Goal: Task Accomplishment & Management: Complete application form

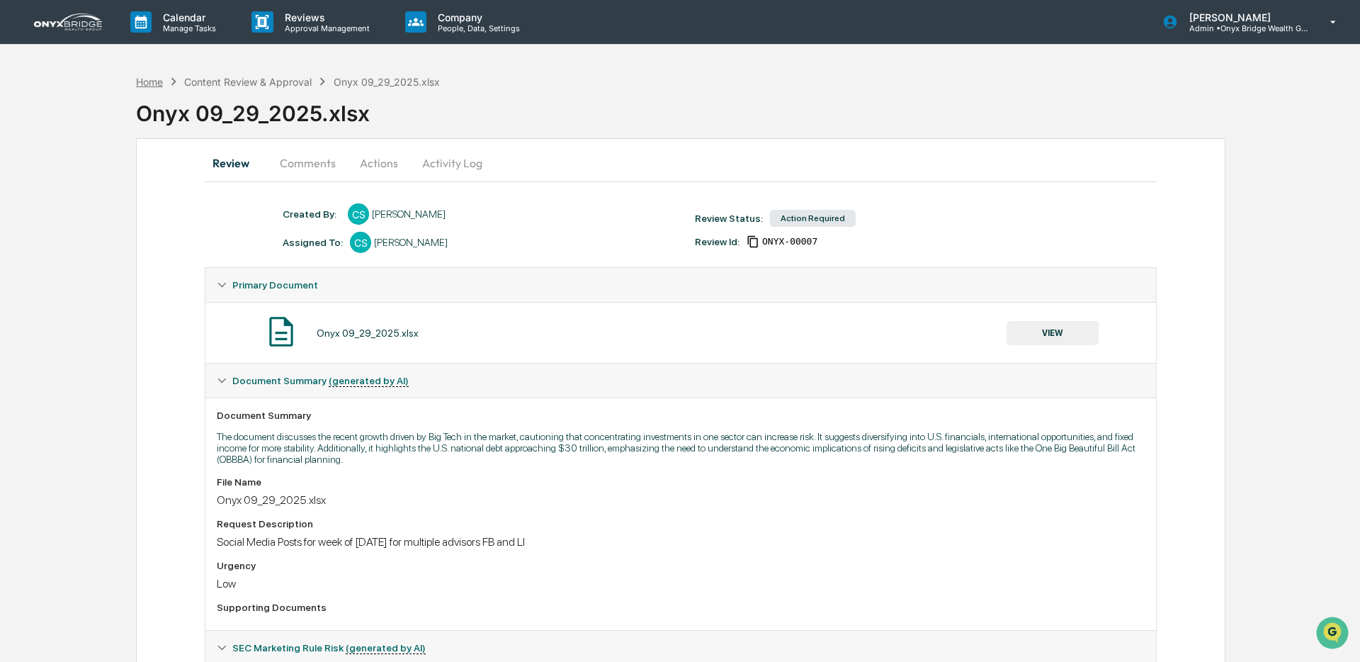
click at [161, 82] on div "Home" at bounding box center [149, 82] width 27 height 12
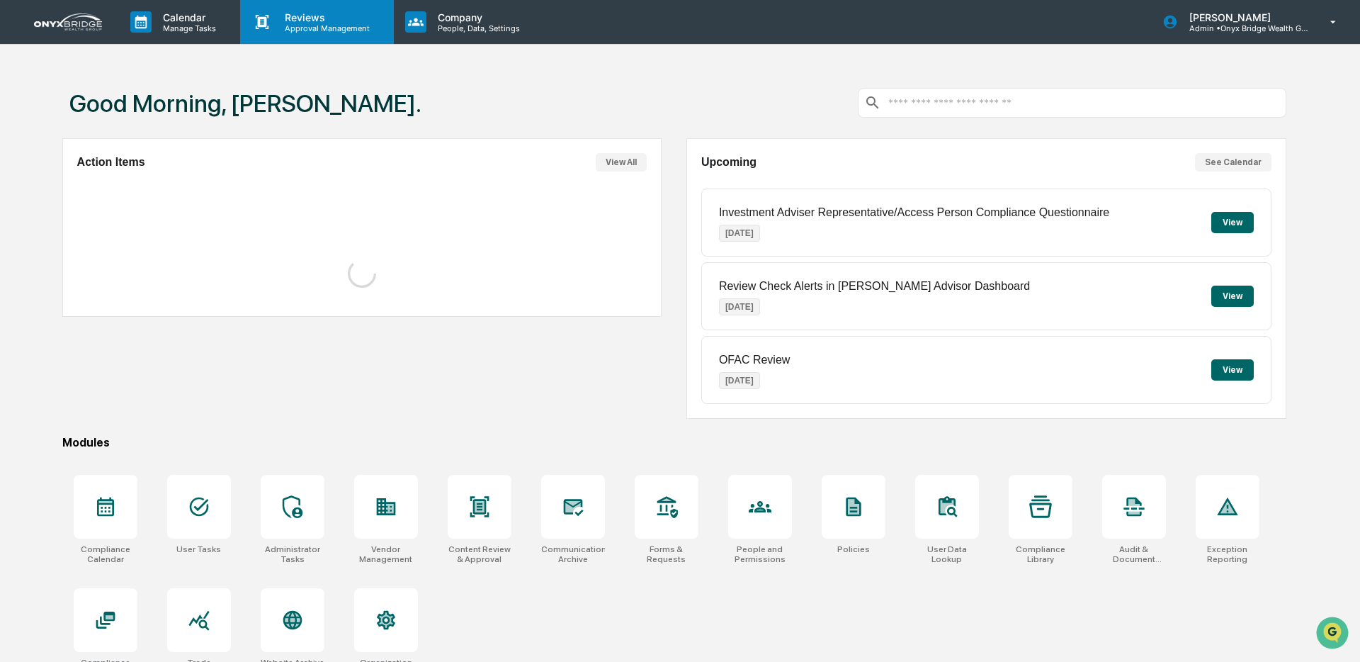
click at [295, 29] on p "Approval Management" at bounding box center [324, 28] width 103 height 10
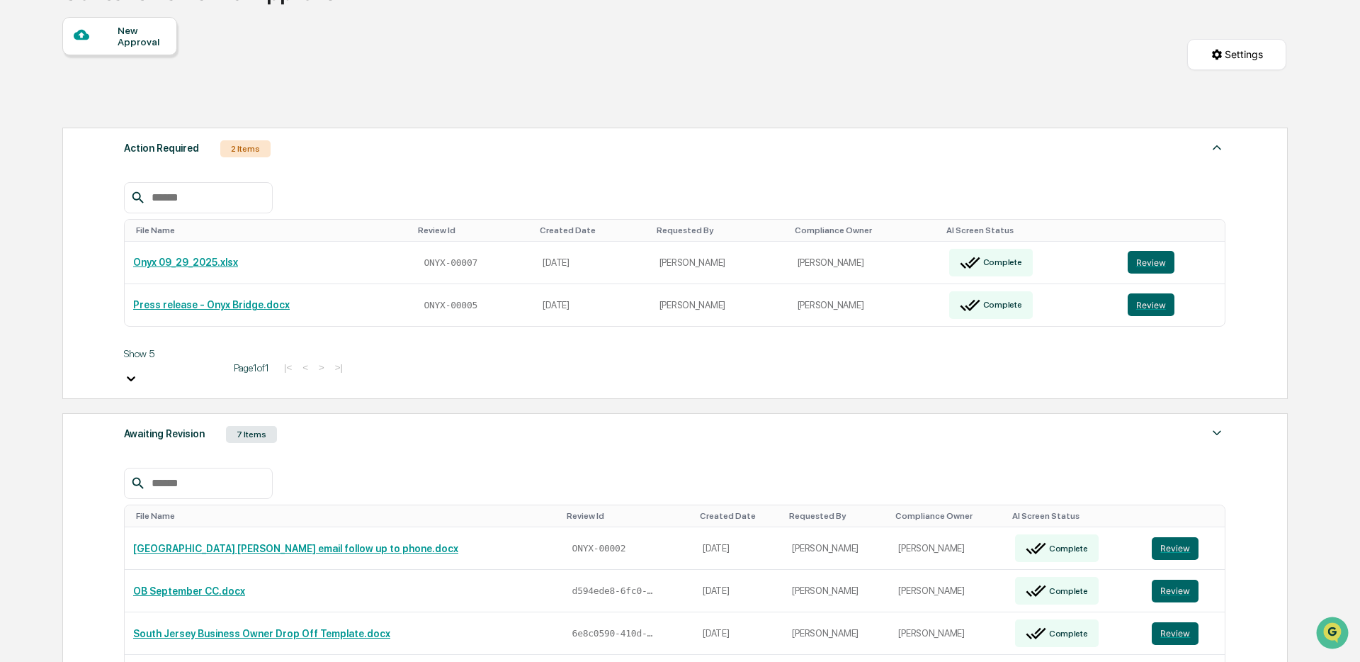
scroll to position [125, 0]
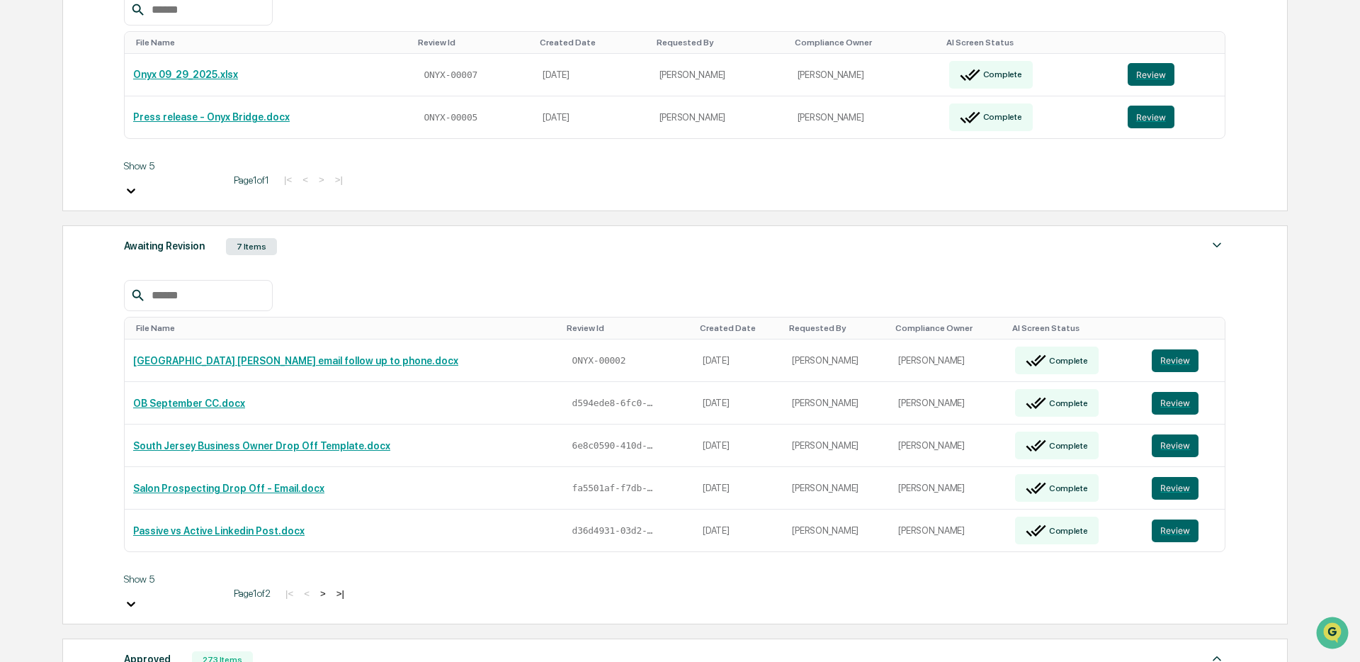
scroll to position [312, 0]
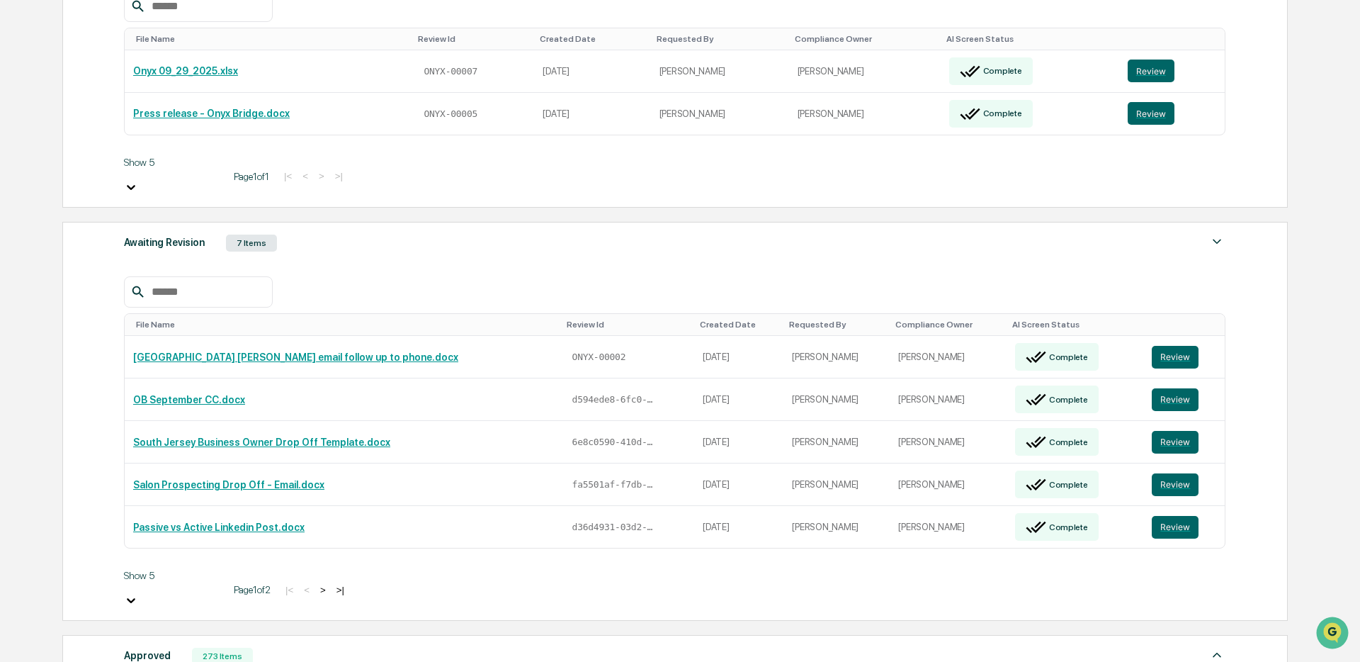
type input "*******"
drag, startPoint x: 200, startPoint y: 329, endPoint x: 103, endPoint y: 332, distance: 97.1
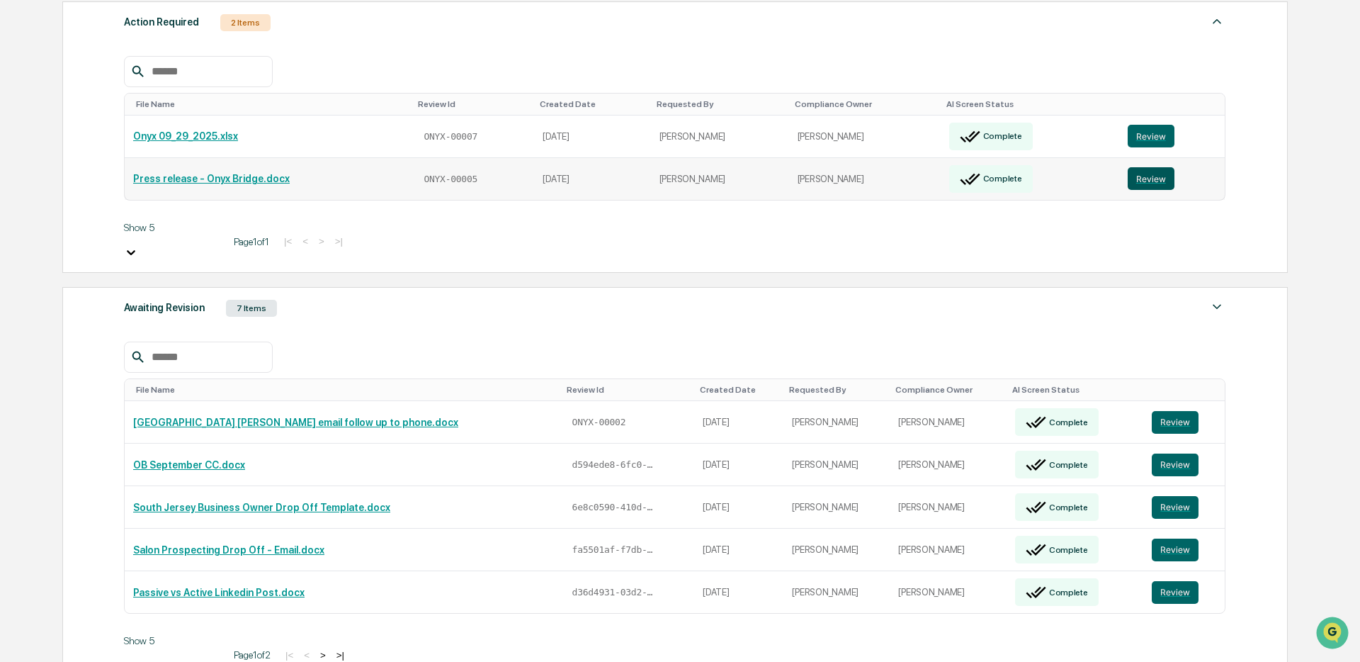
click at [1169, 172] on button "Review" at bounding box center [1151, 178] width 47 height 23
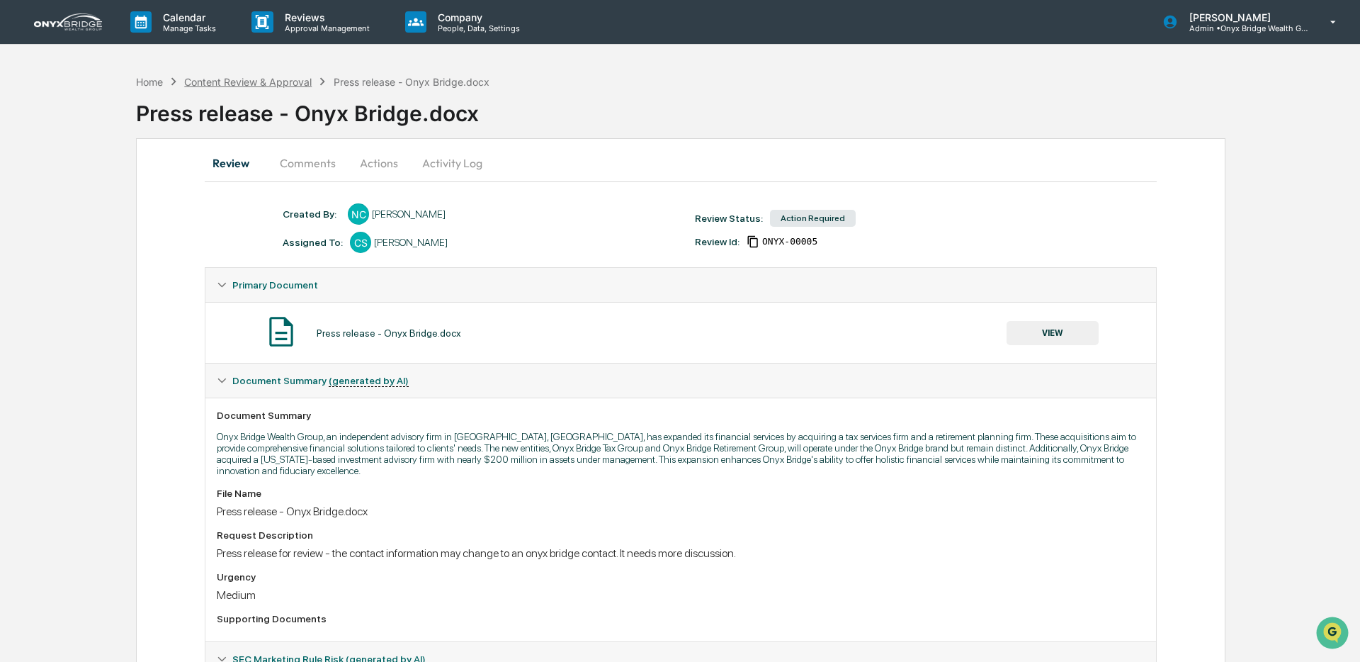
click at [250, 81] on div "Content Review & Approval" at bounding box center [247, 82] width 127 height 12
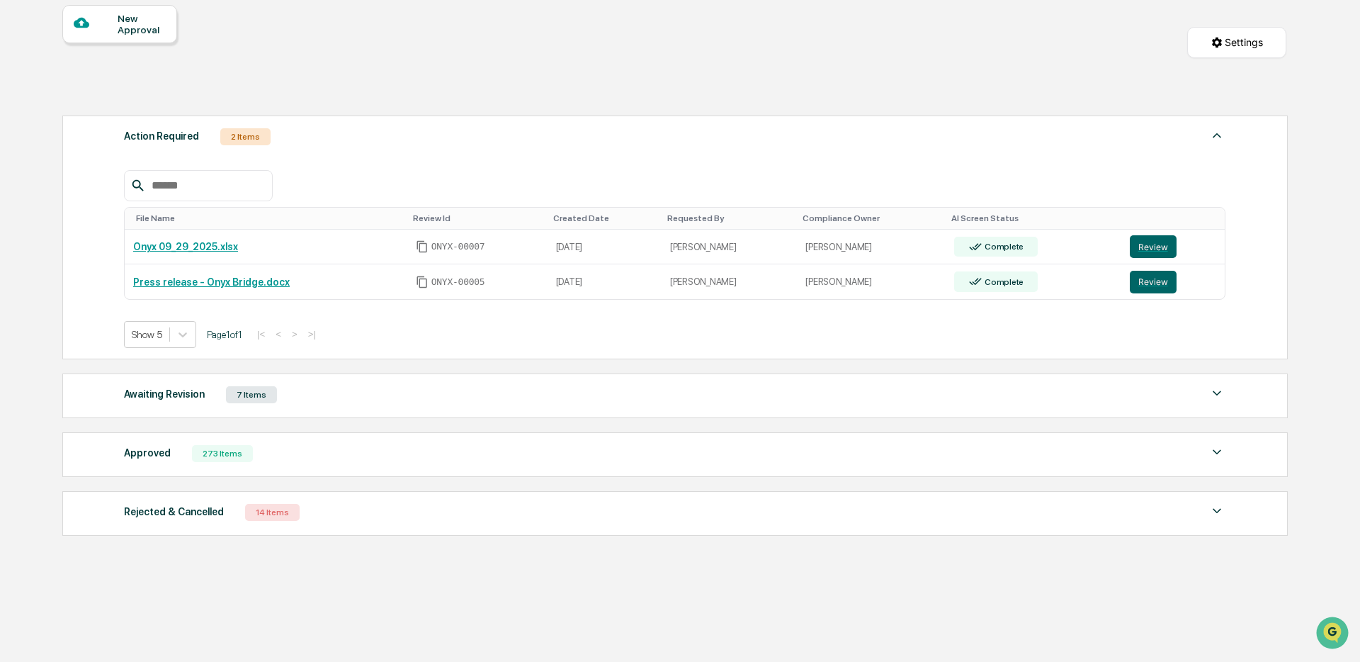
scroll to position [135, 0]
click at [358, 401] on div "Awaiting Revision 7 Items" at bounding box center [674, 393] width 1101 height 20
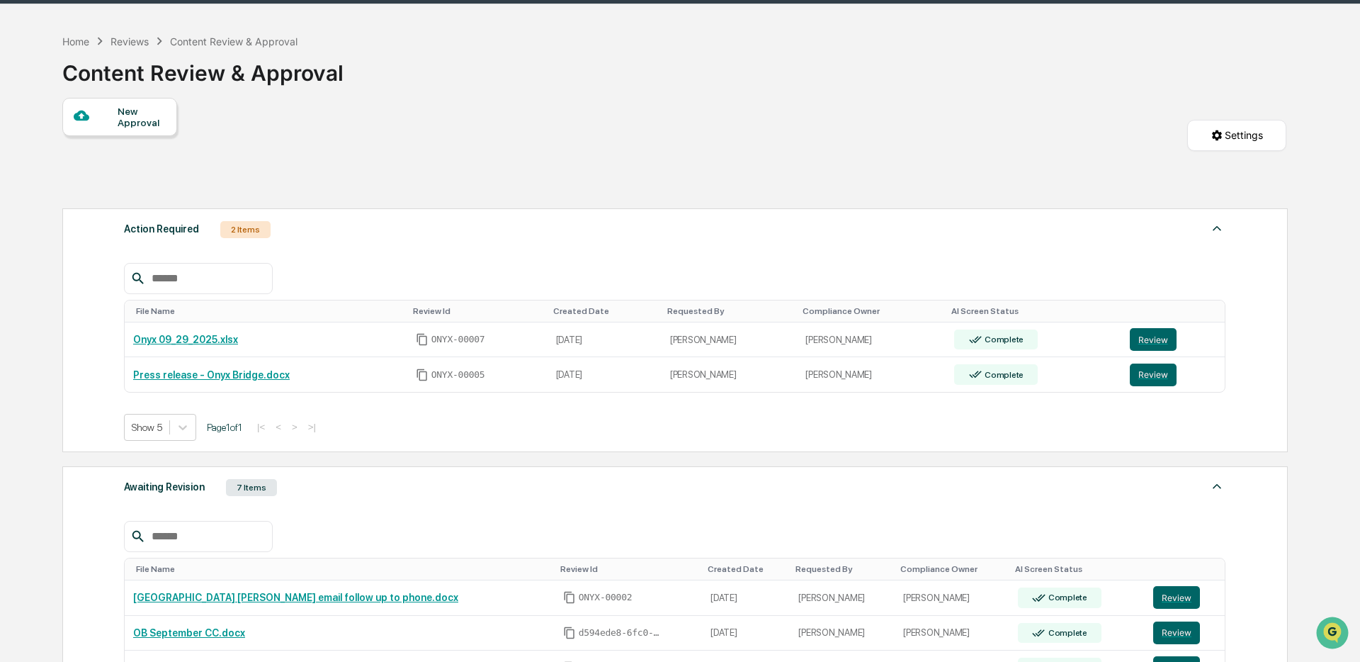
scroll to position [0, 0]
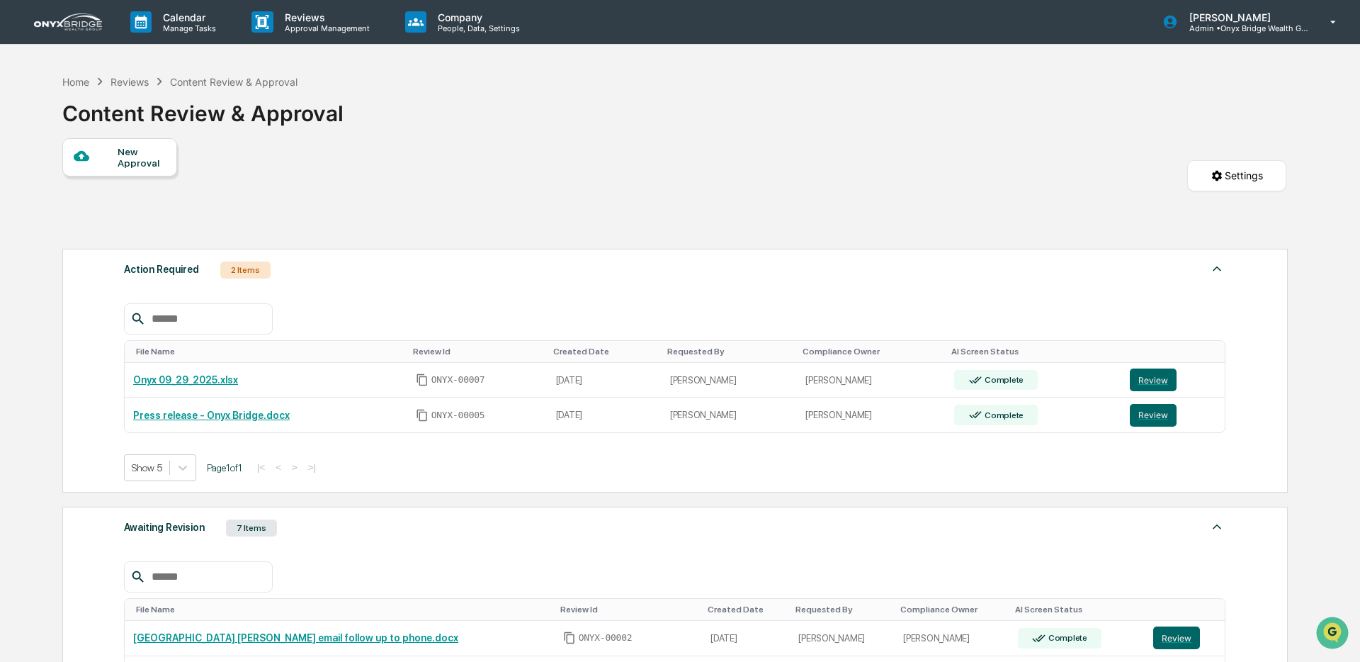
click at [124, 162] on div "New Approval" at bounding box center [141, 157] width 47 height 23
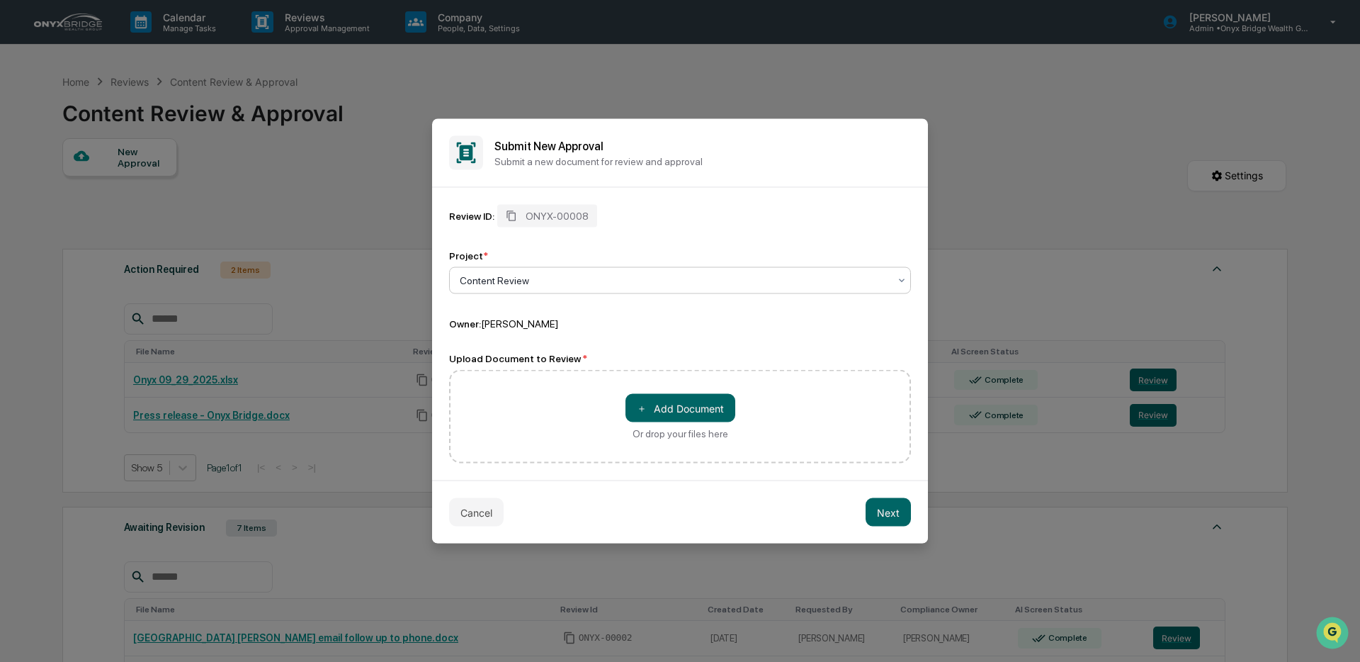
click at [568, 277] on div at bounding box center [674, 280] width 429 height 14
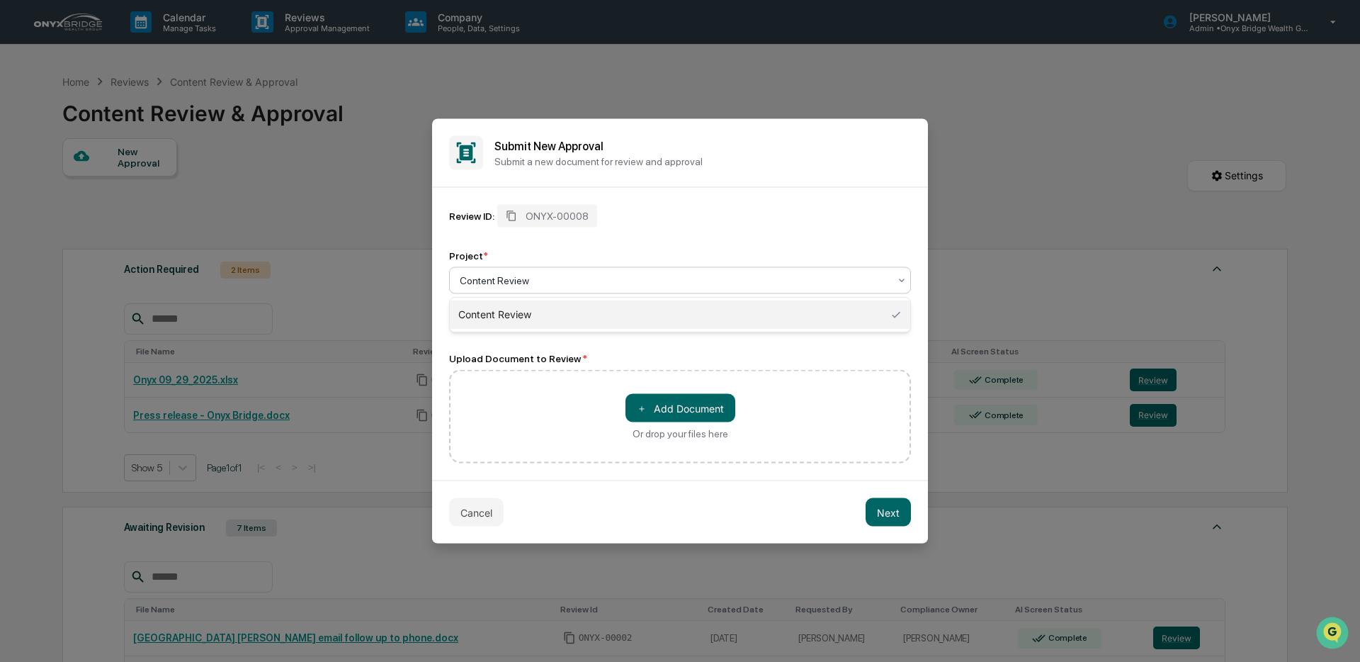
click at [567, 312] on div "Content Review" at bounding box center [680, 314] width 460 height 28
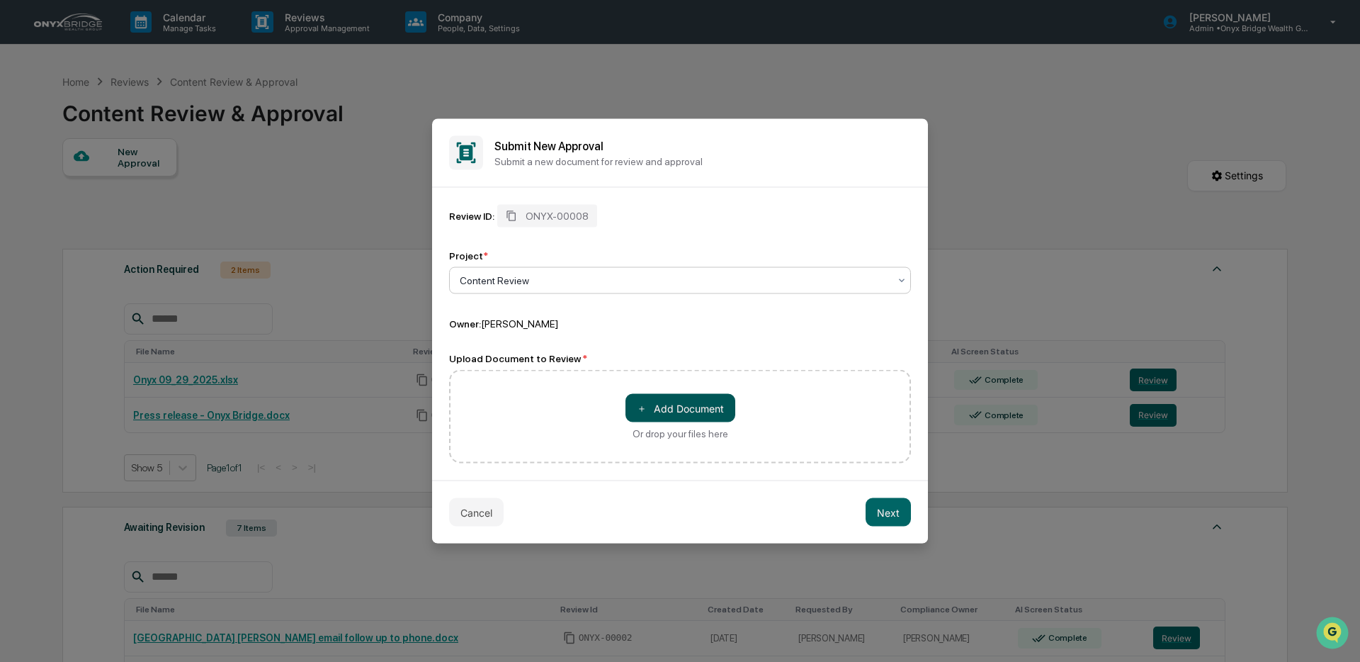
click at [686, 411] on button "＋ Add Document" at bounding box center [680, 408] width 110 height 28
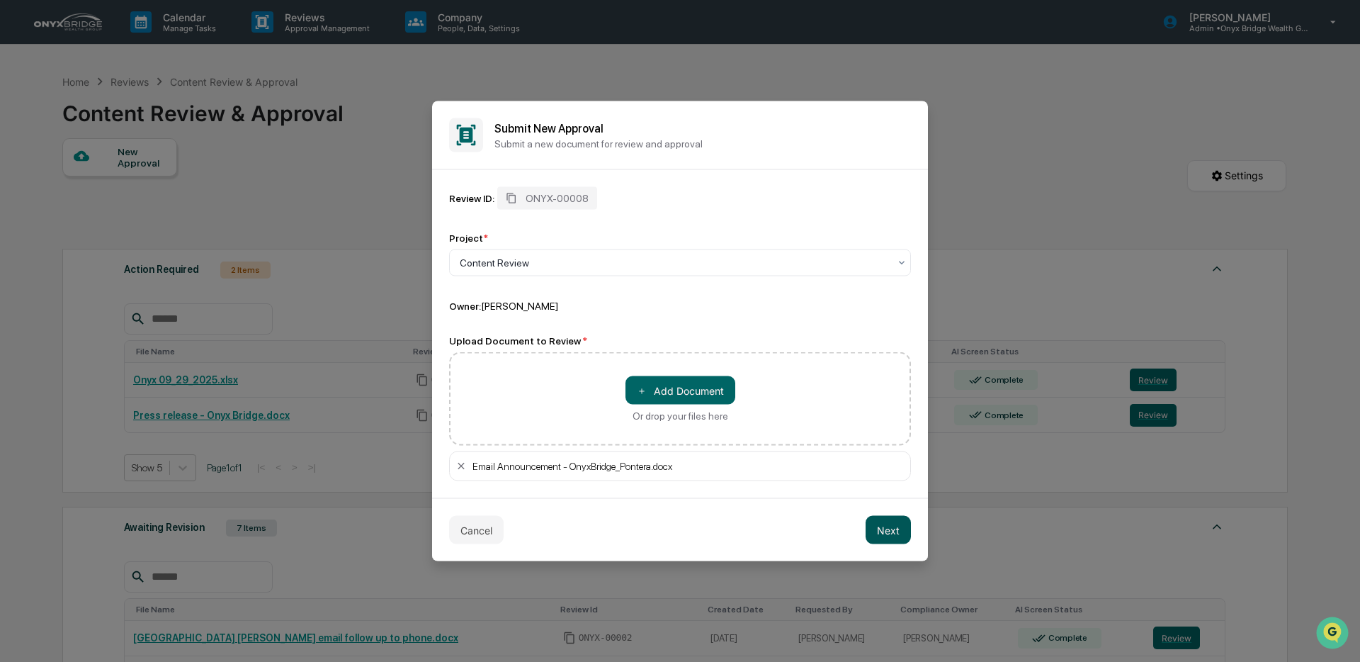
click at [876, 533] on button "Next" at bounding box center [888, 530] width 45 height 28
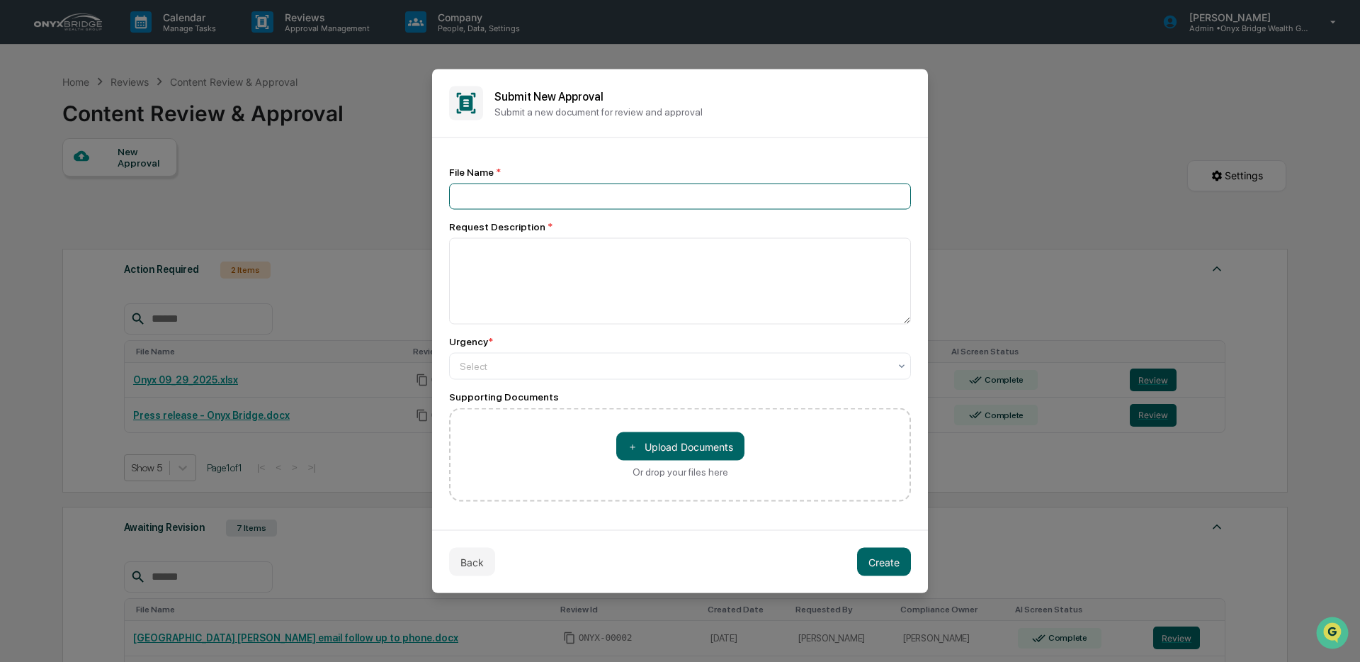
click at [650, 200] on input at bounding box center [680, 196] width 462 height 26
type input "**********"
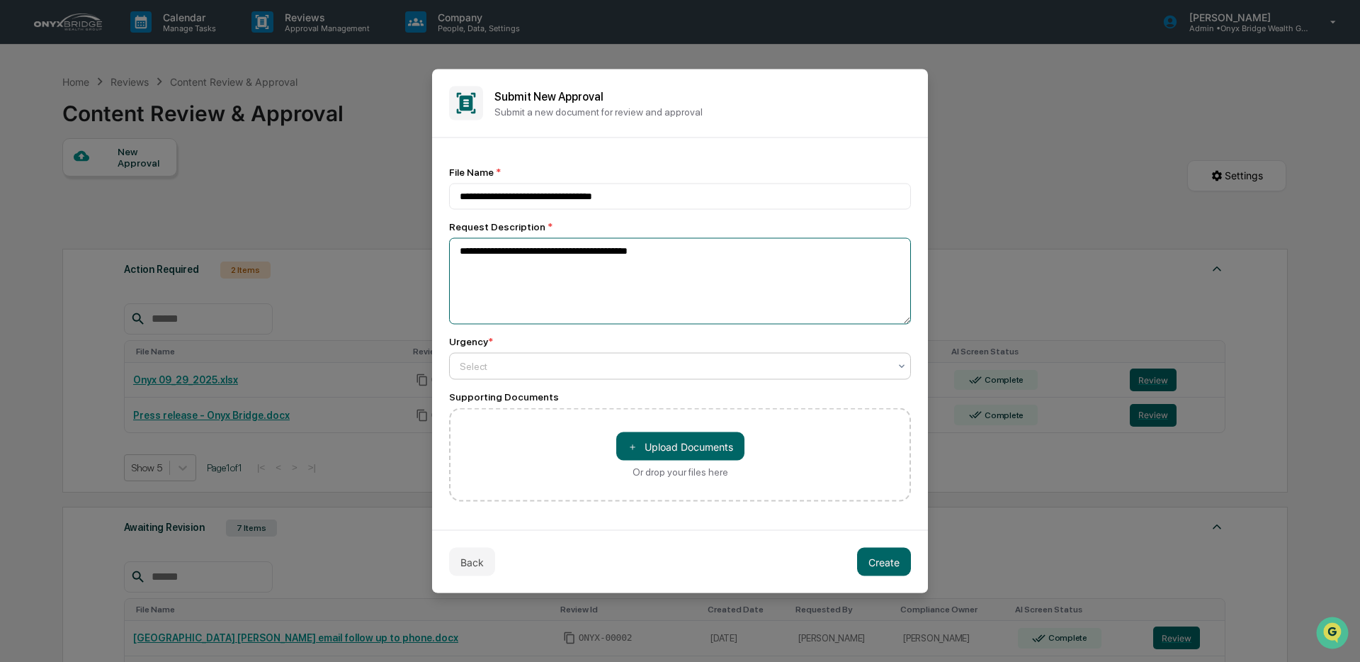
type textarea "**********"
drag, startPoint x: 644, startPoint y: 365, endPoint x: 625, endPoint y: 401, distance: 40.3
click at [643, 365] on div at bounding box center [674, 366] width 429 height 14
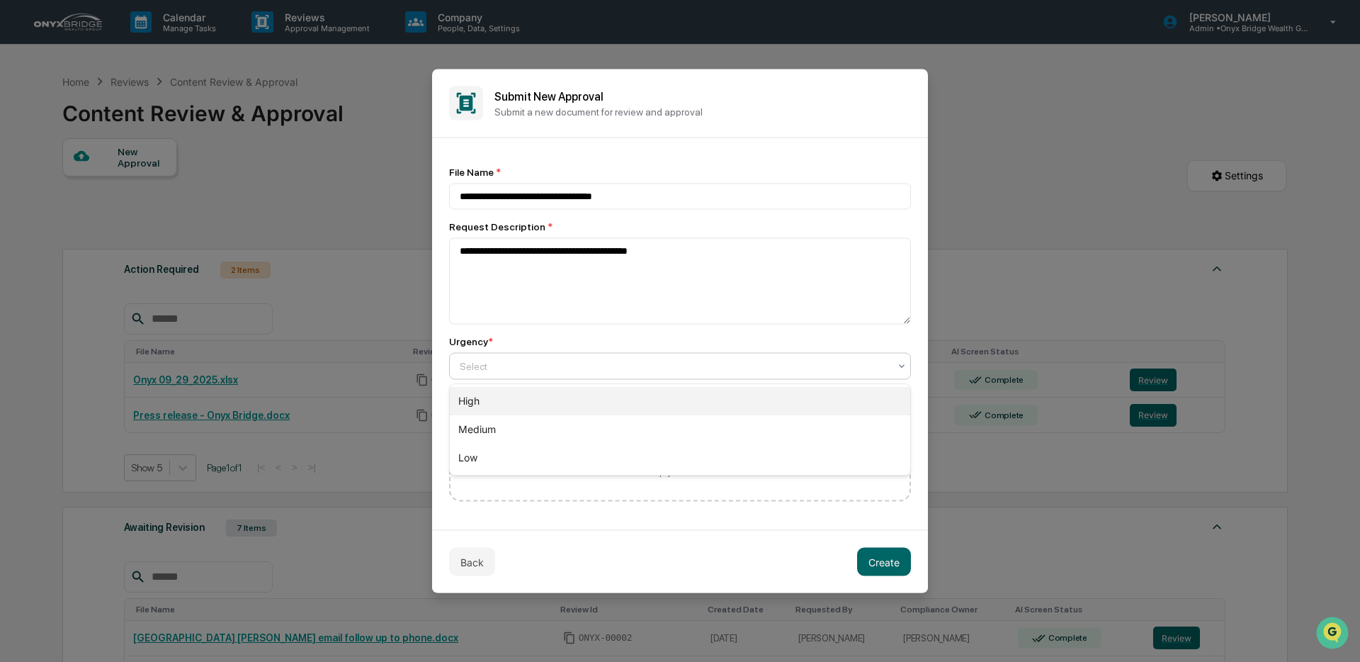
click at [568, 399] on div "High" at bounding box center [680, 401] width 460 height 28
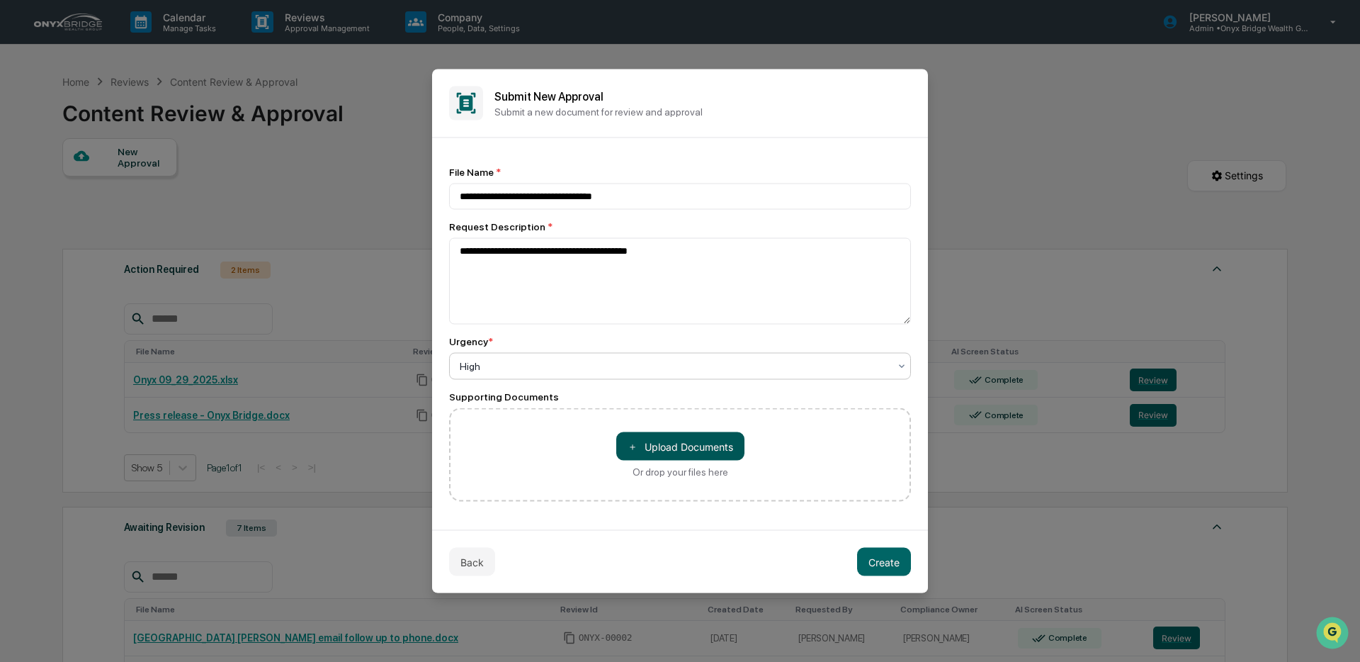
click at [650, 443] on button "＋ Upload Documents" at bounding box center [680, 446] width 128 height 28
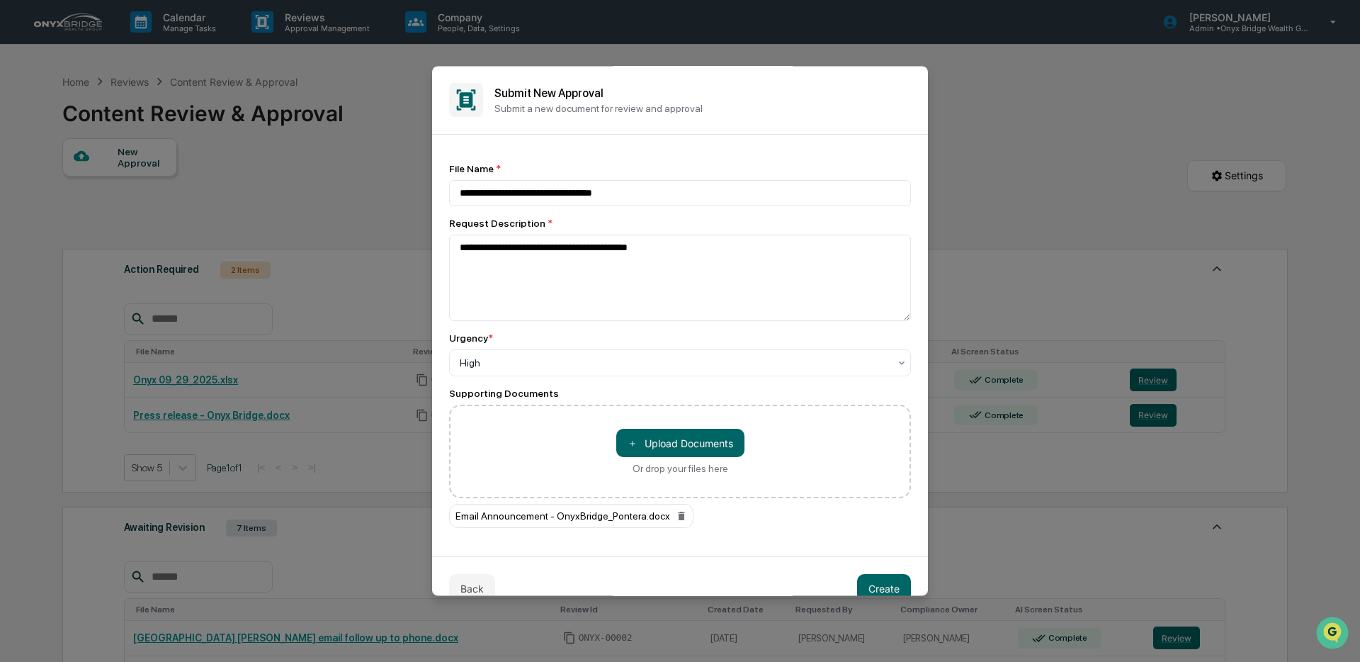
scroll to position [28, 0]
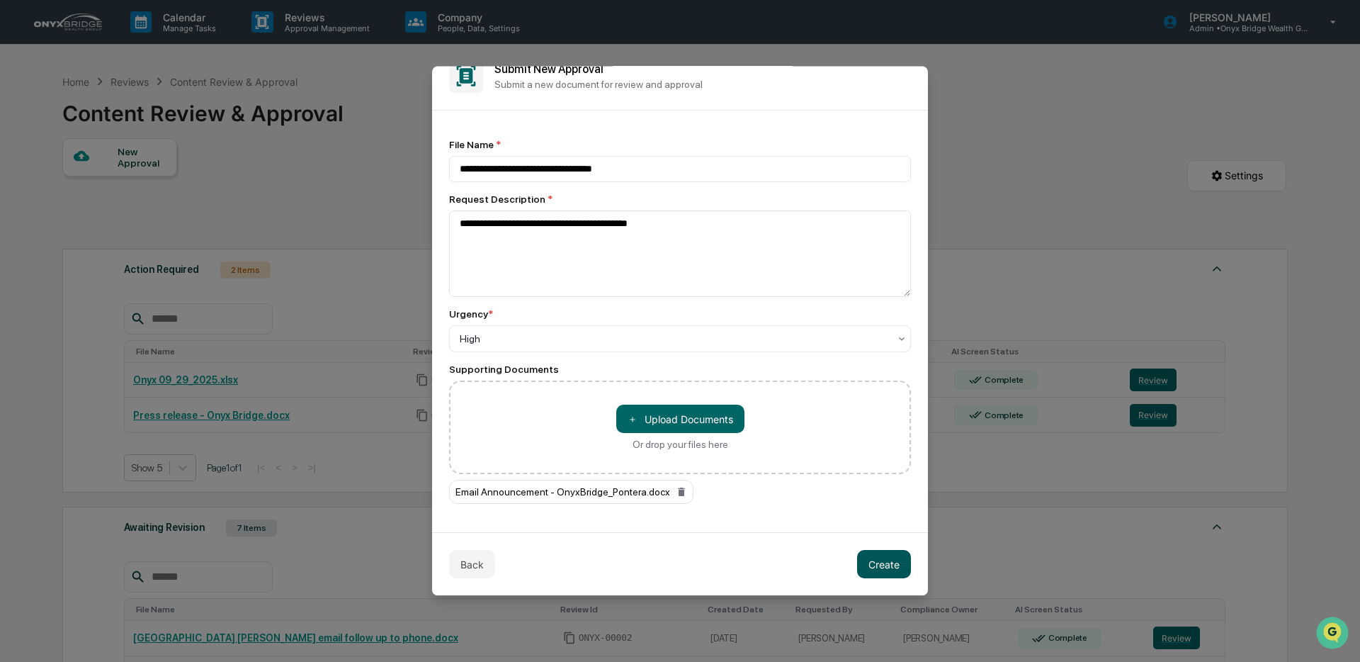
click at [889, 569] on button "Create" at bounding box center [884, 564] width 54 height 28
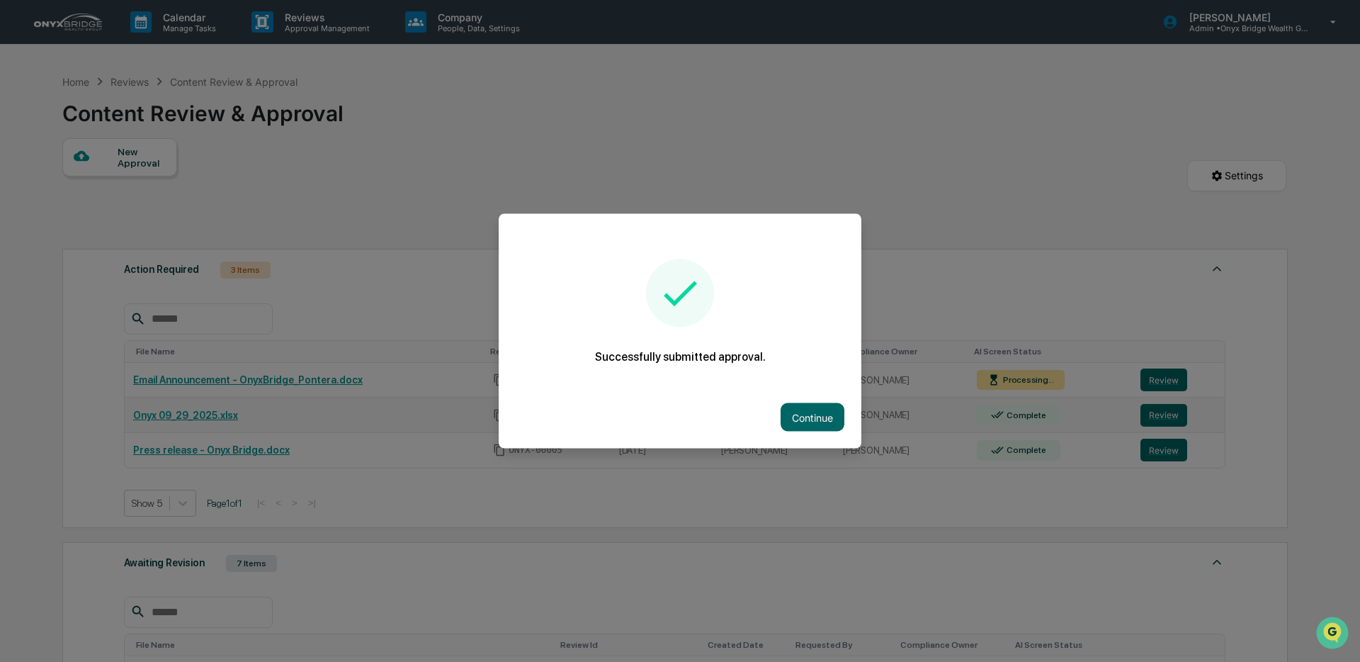
click at [802, 419] on button "Continue" at bounding box center [813, 417] width 64 height 28
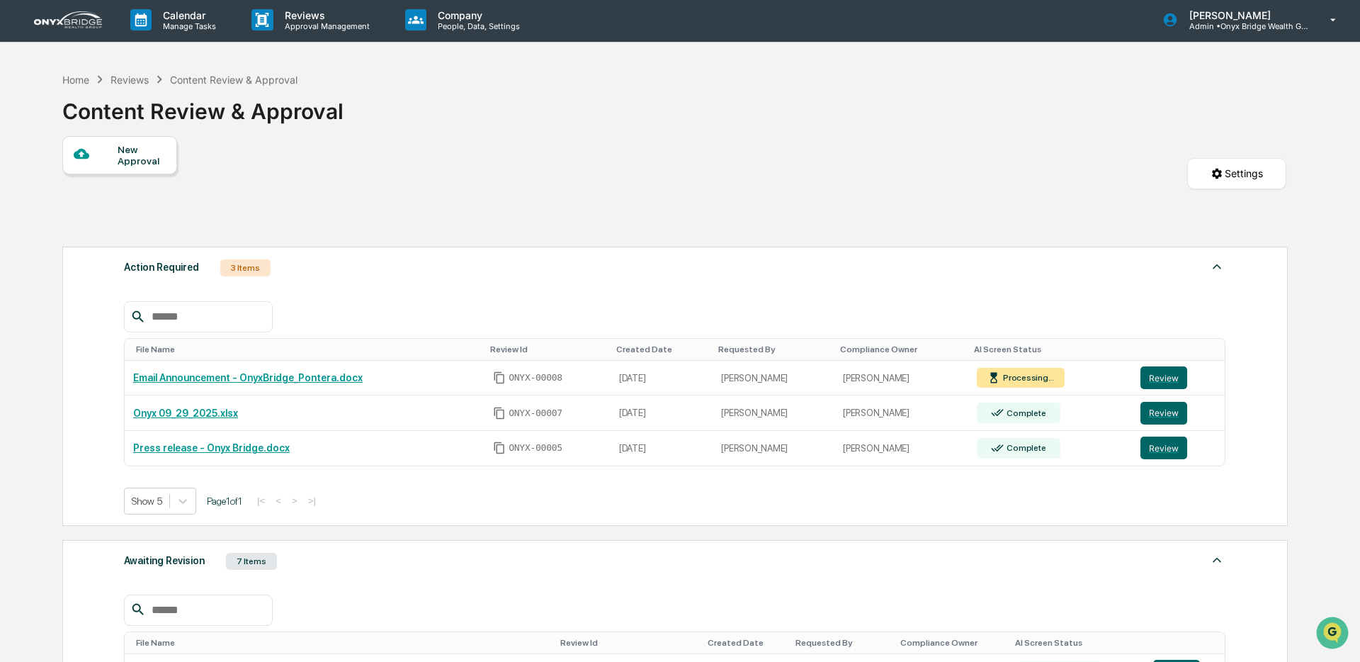
scroll to position [4, 0]
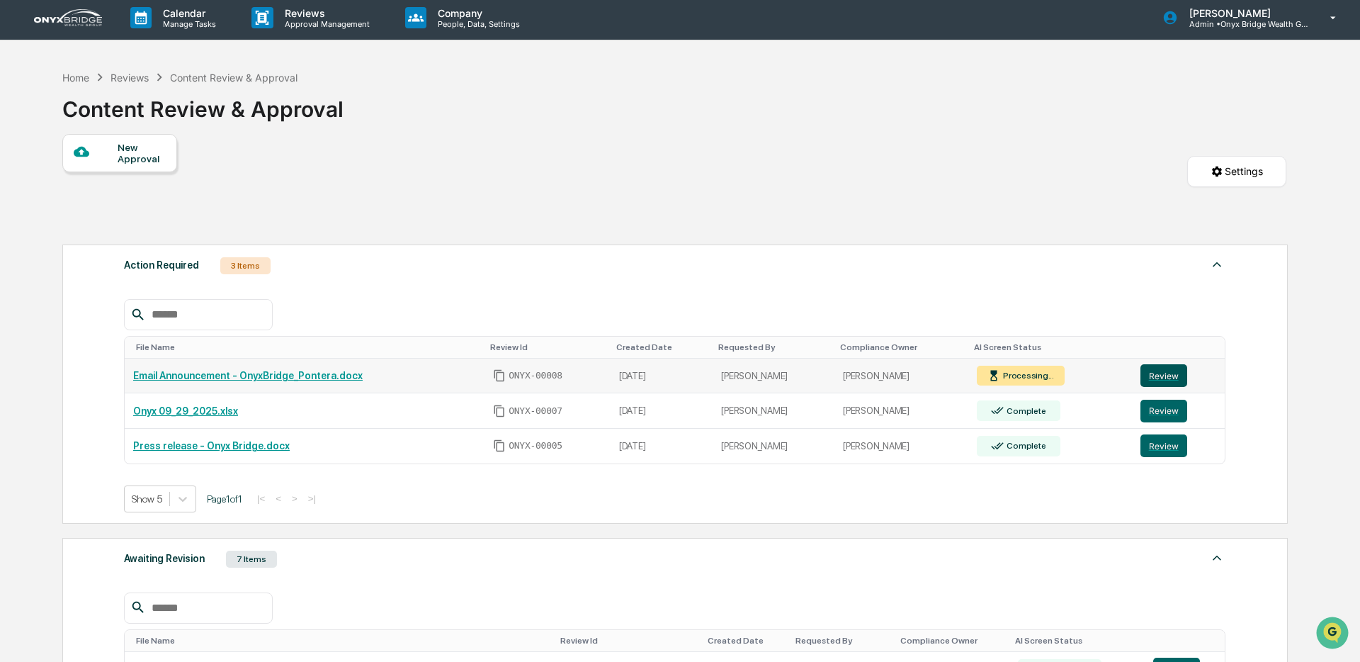
click at [1164, 380] on button "Review" at bounding box center [1163, 375] width 47 height 23
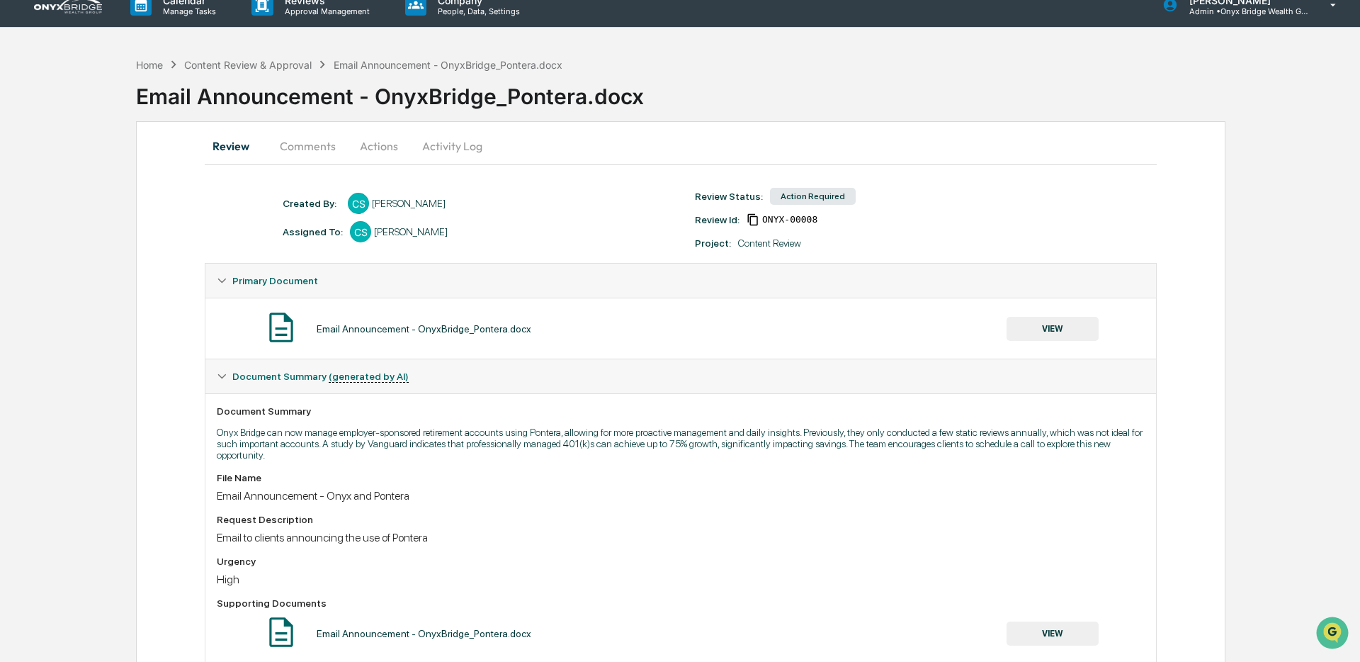
scroll to position [8, 0]
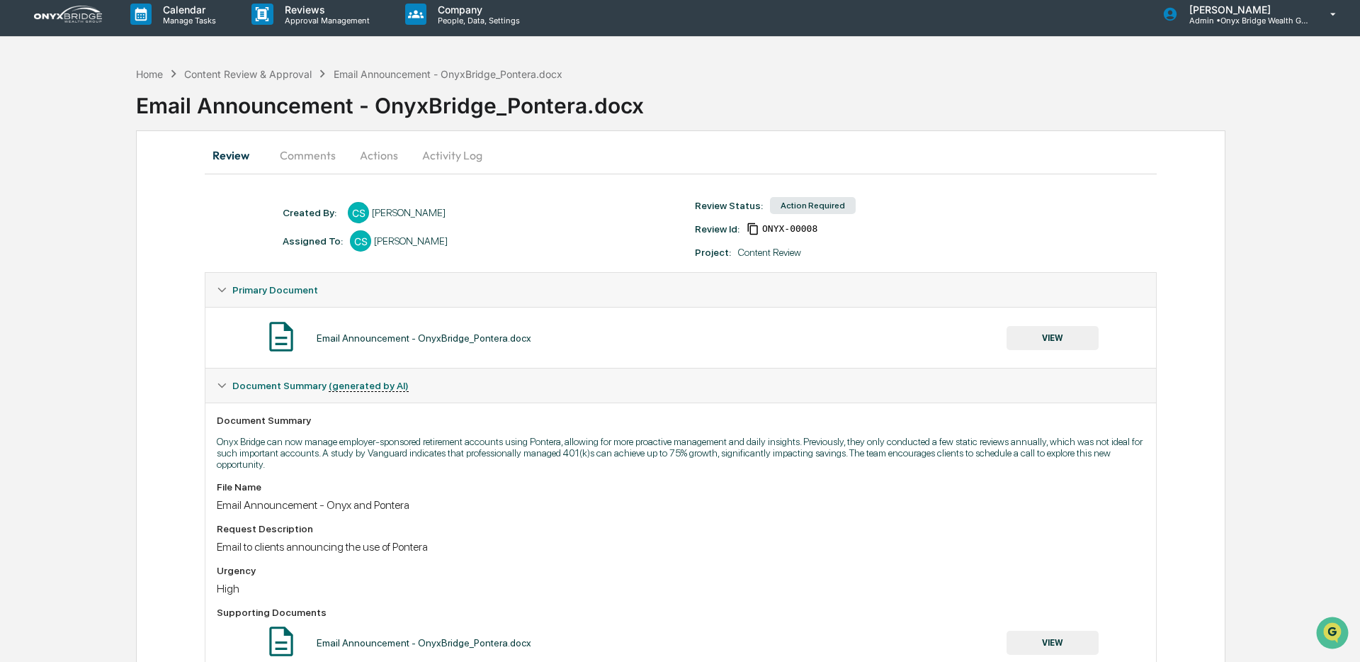
click at [1059, 346] on button "VIEW" at bounding box center [1053, 338] width 92 height 24
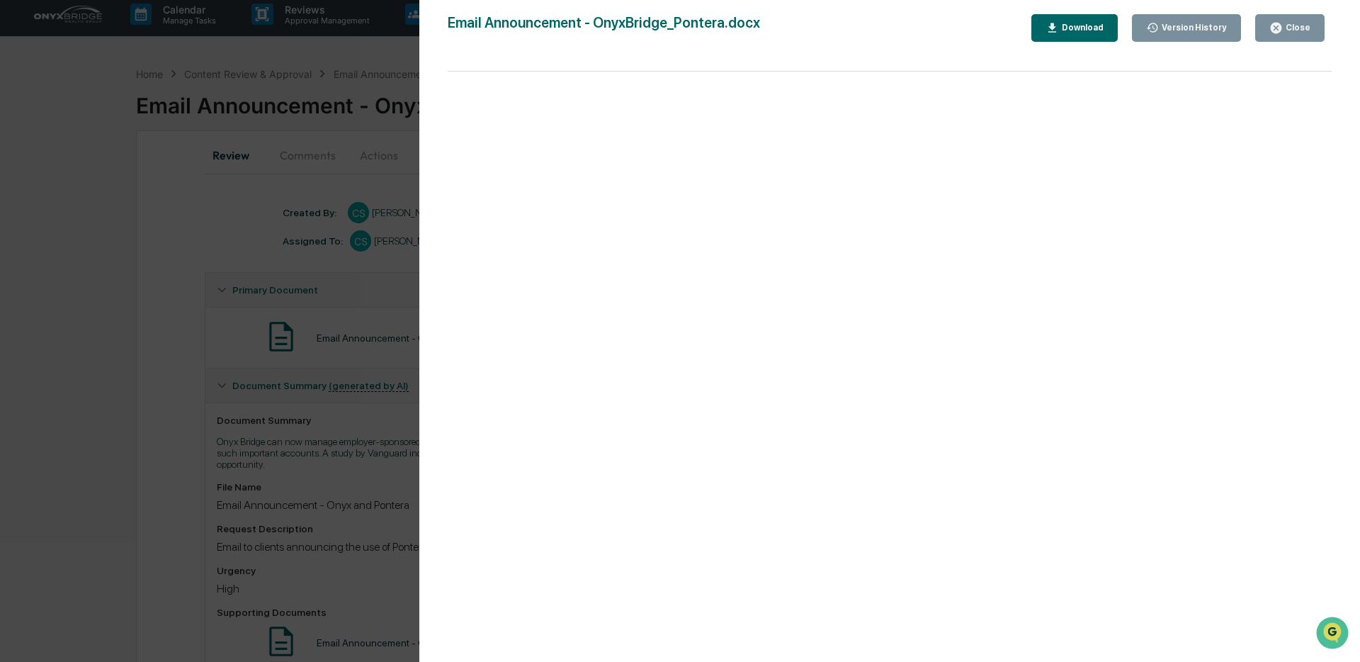
click at [1283, 40] on button "Close" at bounding box center [1289, 28] width 69 height 28
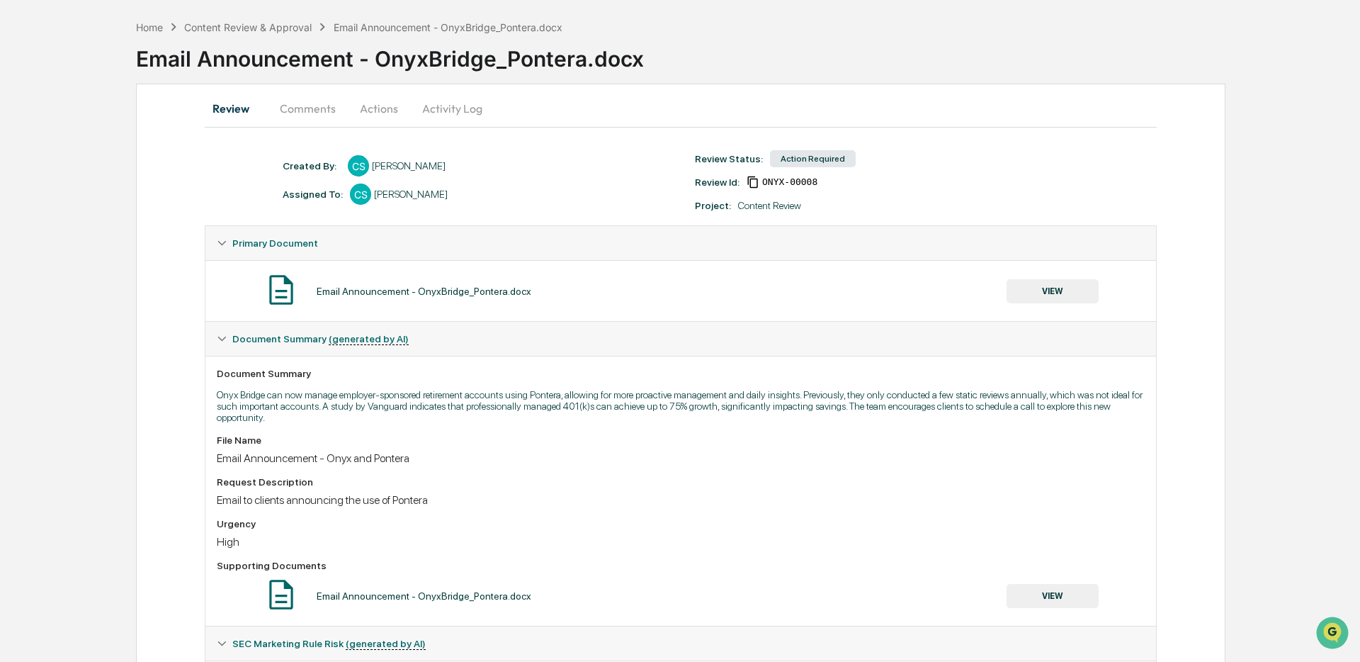
scroll to position [0, 0]
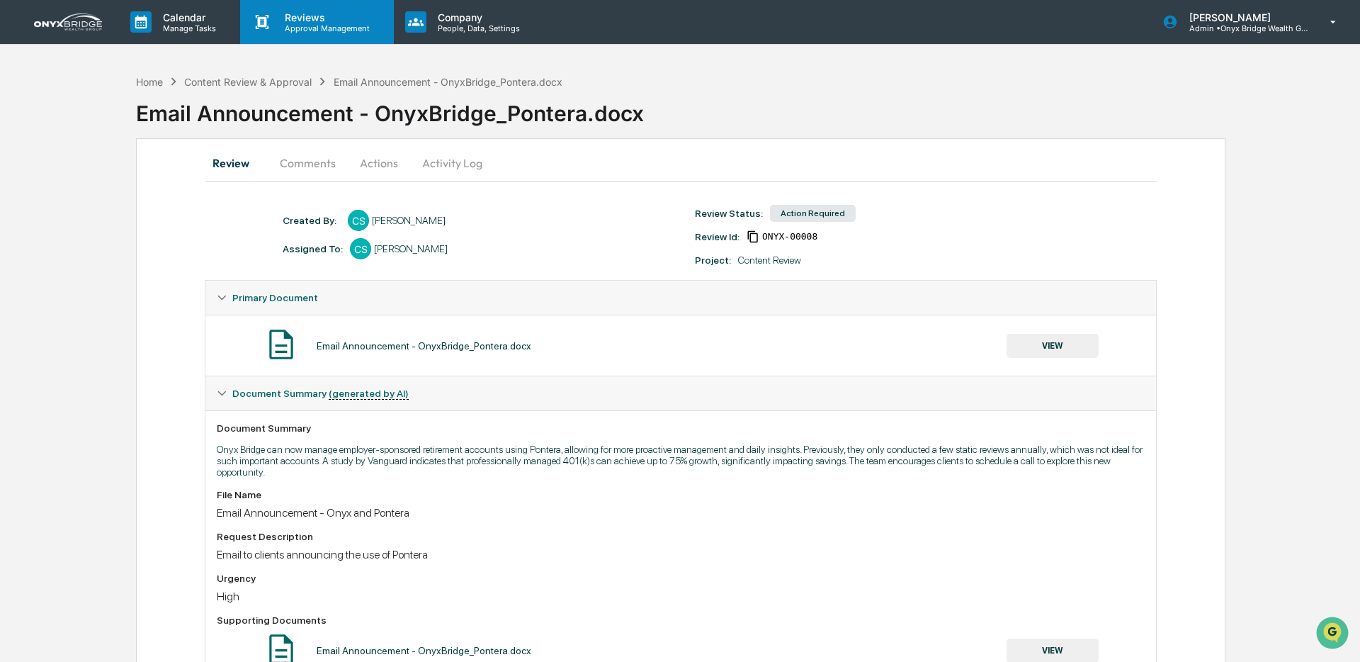
click at [312, 29] on p "Approval Management" at bounding box center [324, 28] width 103 height 10
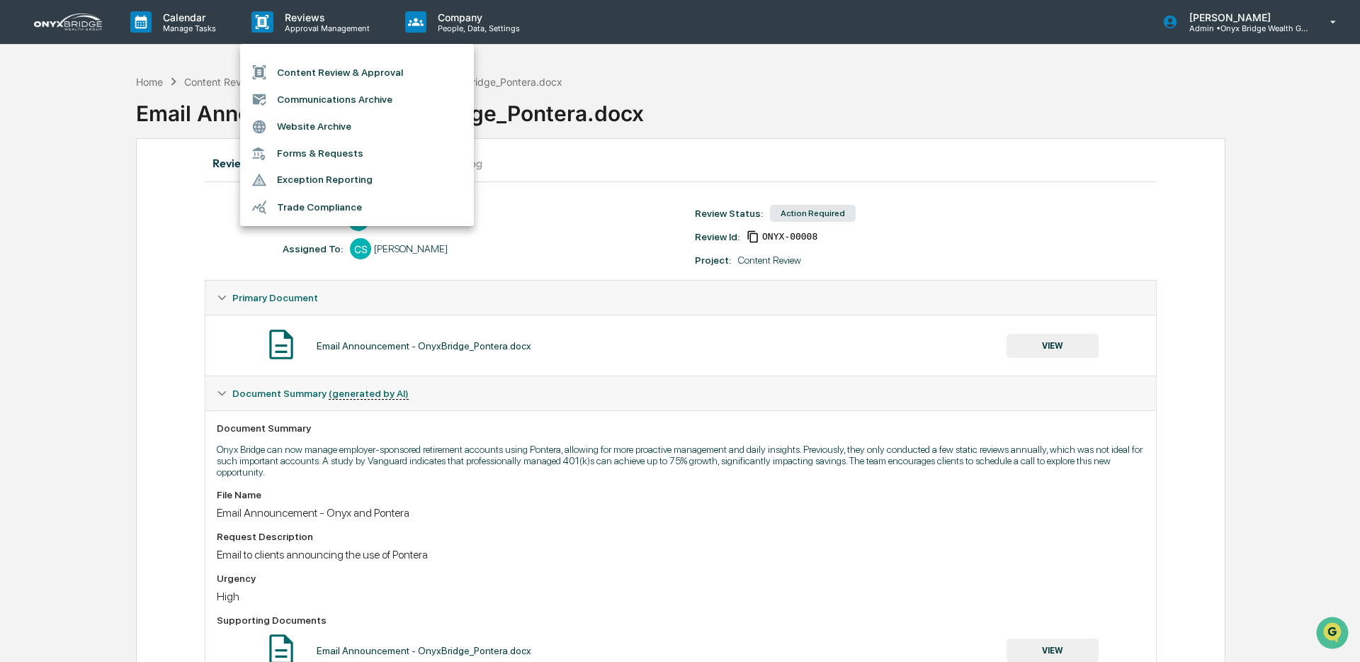
click at [310, 64] on li "Content Review & Approval" at bounding box center [357, 72] width 234 height 27
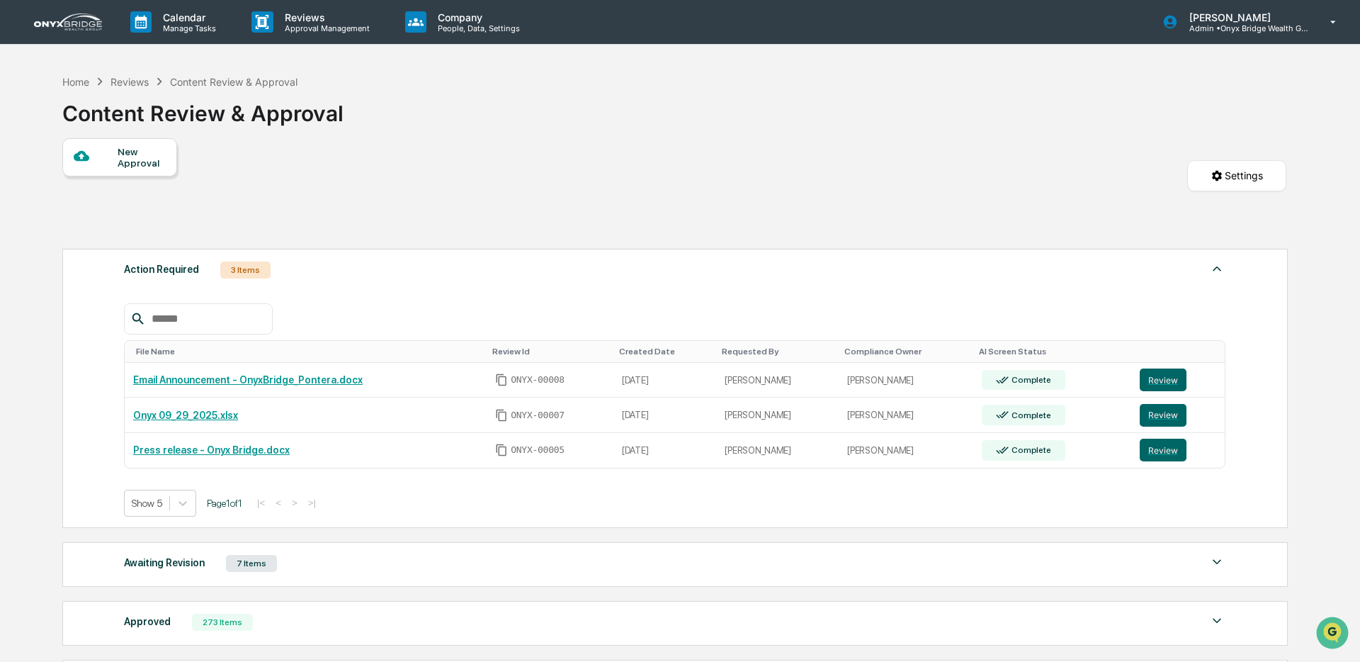
click at [132, 148] on div "New Approval" at bounding box center [141, 157] width 47 height 23
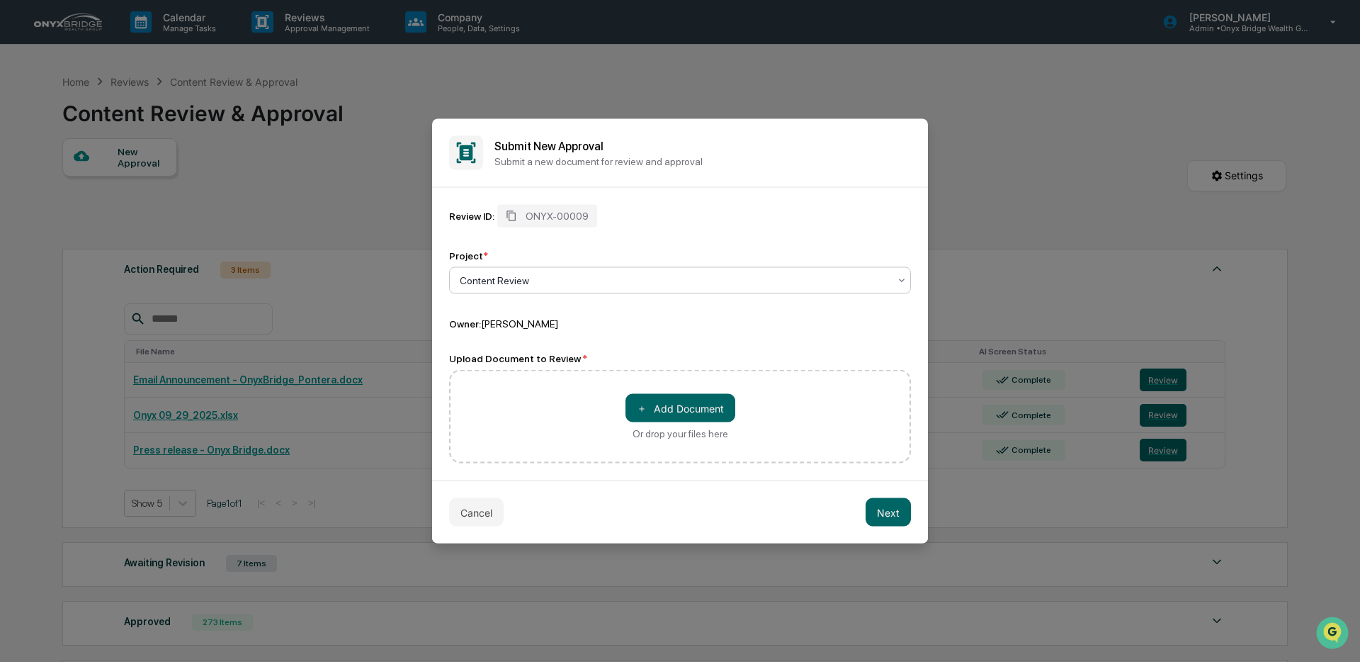
click at [628, 283] on div at bounding box center [674, 280] width 429 height 14
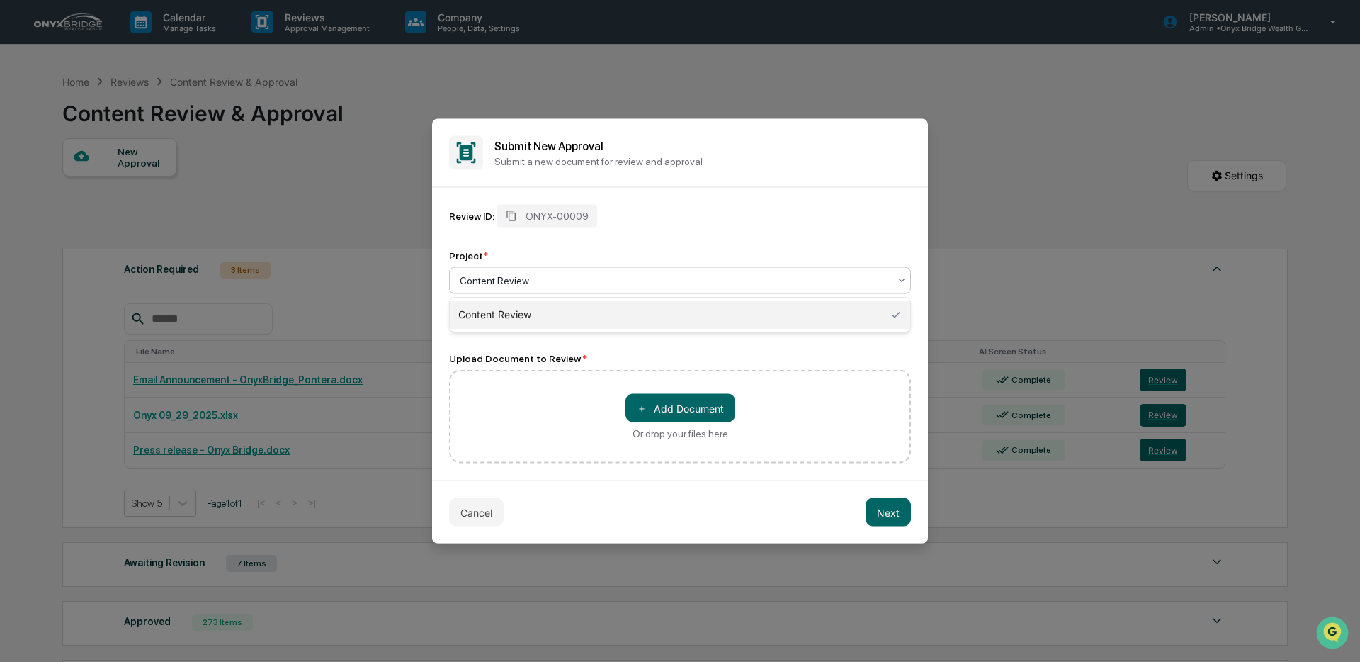
click at [628, 283] on div at bounding box center [674, 280] width 429 height 14
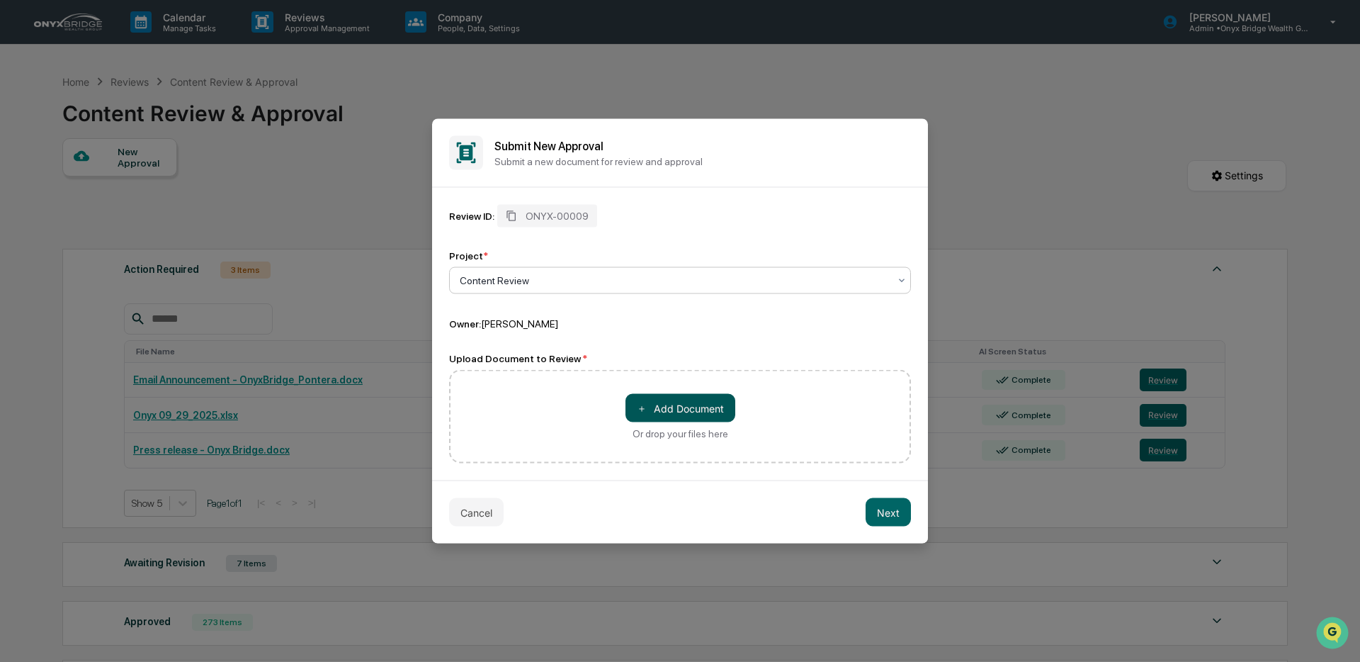
click at [663, 414] on button "＋ Add Document" at bounding box center [680, 408] width 110 height 28
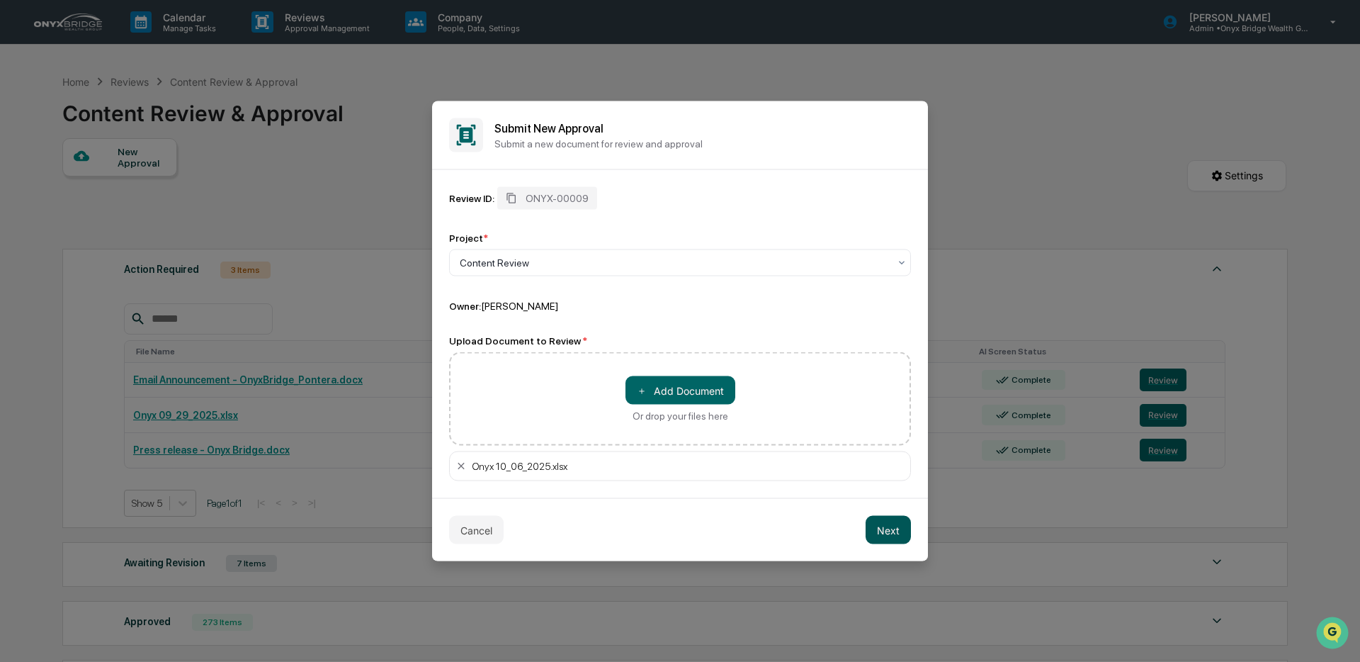
click at [884, 526] on button "Next" at bounding box center [888, 530] width 45 height 28
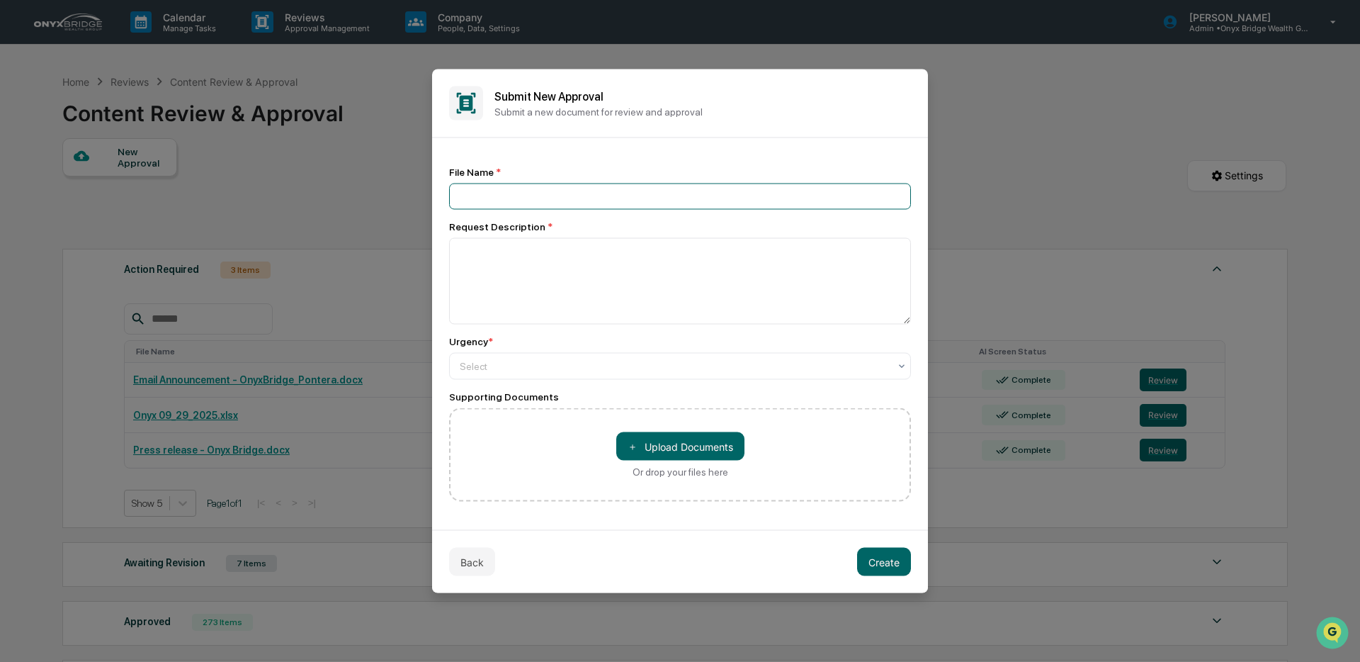
click at [616, 188] on input at bounding box center [680, 196] width 462 height 26
type input "**********"
click at [557, 247] on textarea at bounding box center [680, 281] width 462 height 86
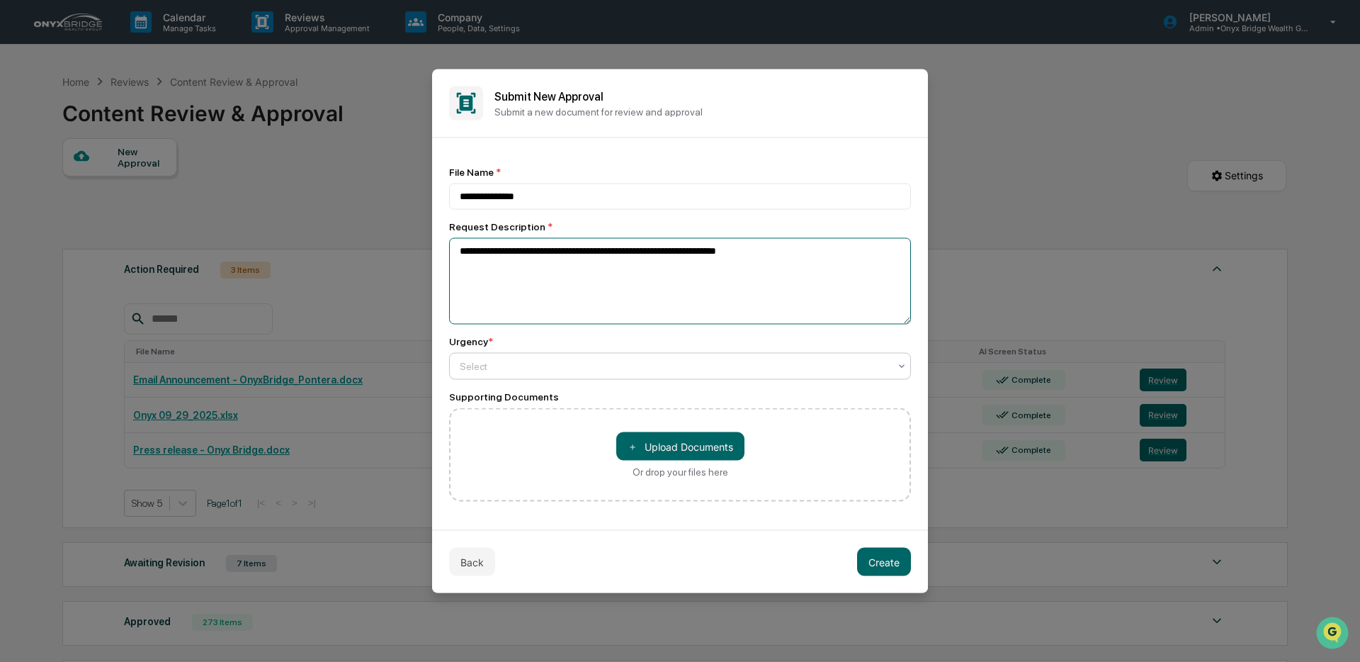
type textarea "**********"
click at [673, 369] on div at bounding box center [674, 366] width 429 height 14
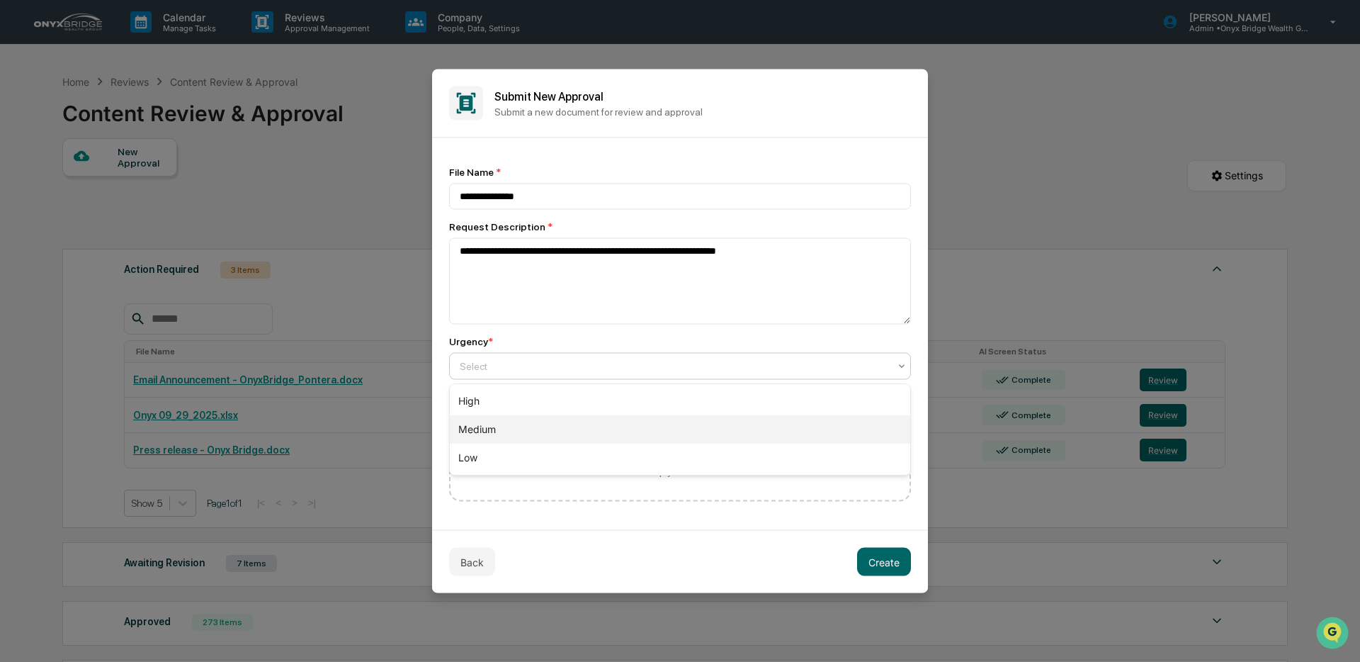
click at [647, 428] on div "Medium" at bounding box center [680, 429] width 460 height 28
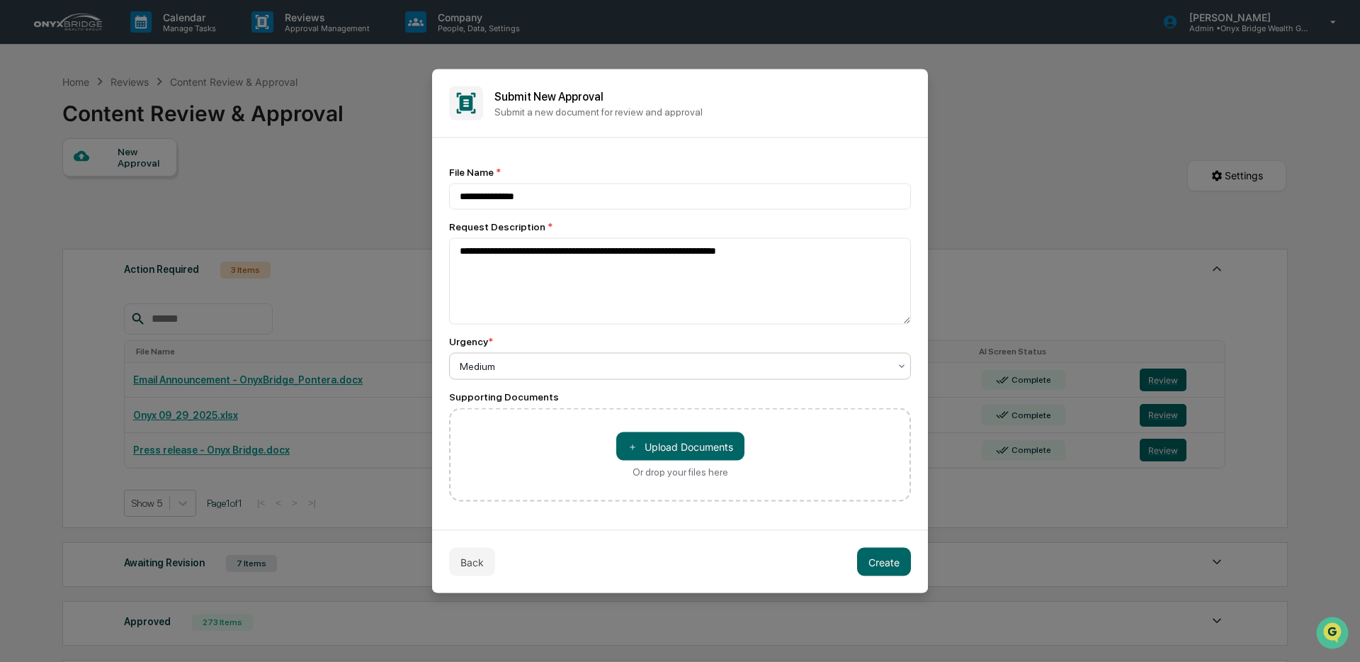
drag, startPoint x: 890, startPoint y: 568, endPoint x: 936, endPoint y: 562, distance: 47.1
click at [890, 567] on button "Create" at bounding box center [884, 562] width 54 height 28
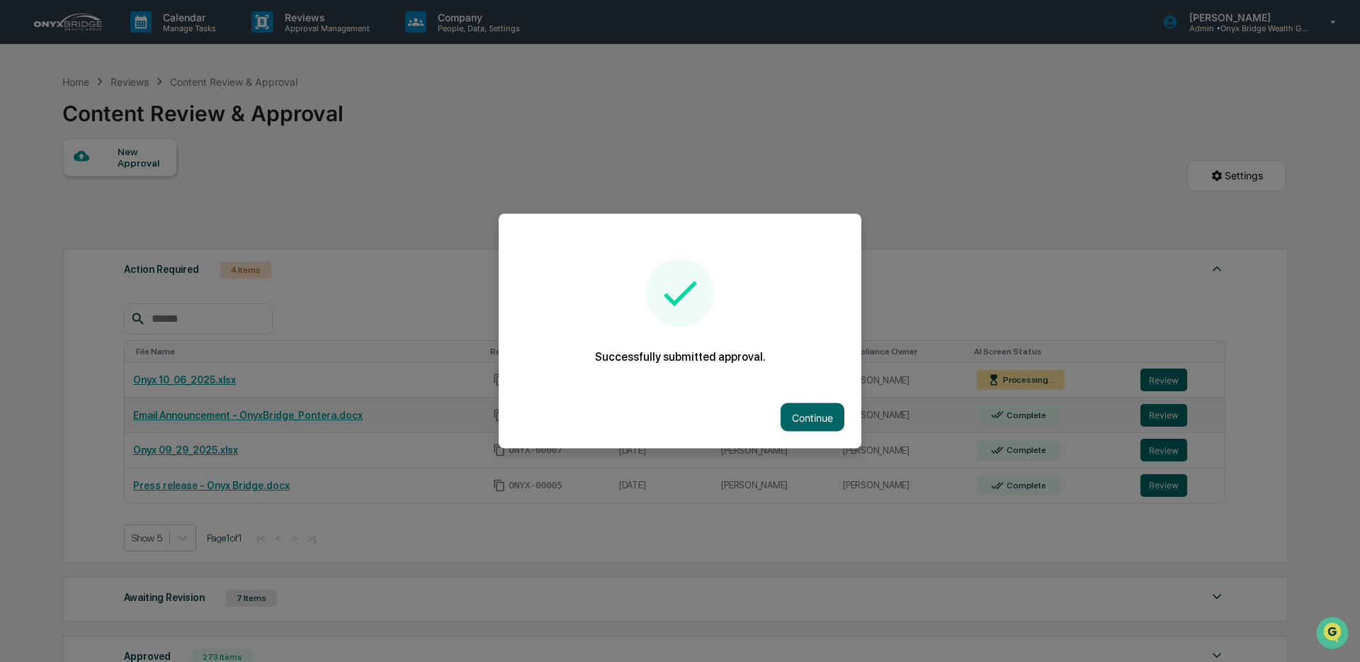
click at [806, 420] on button "Continue" at bounding box center [813, 417] width 64 height 28
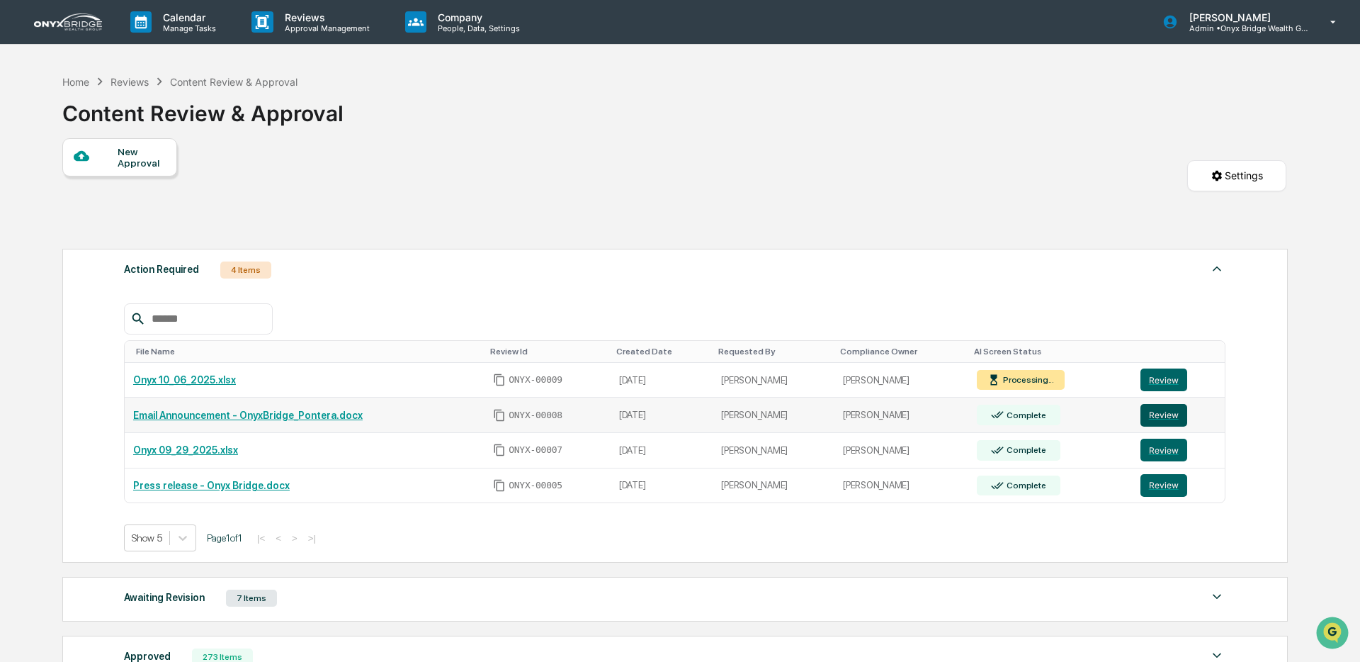
click at [1172, 421] on button "Review" at bounding box center [1163, 415] width 47 height 23
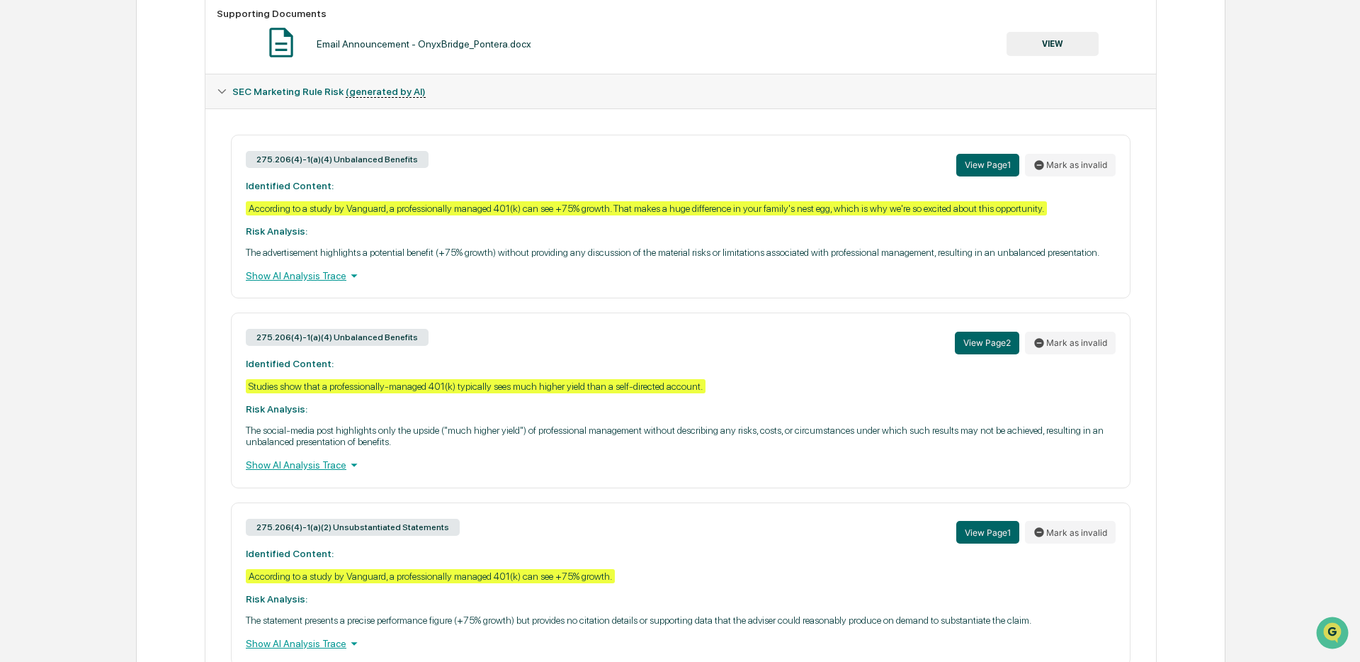
scroll to position [616, 0]
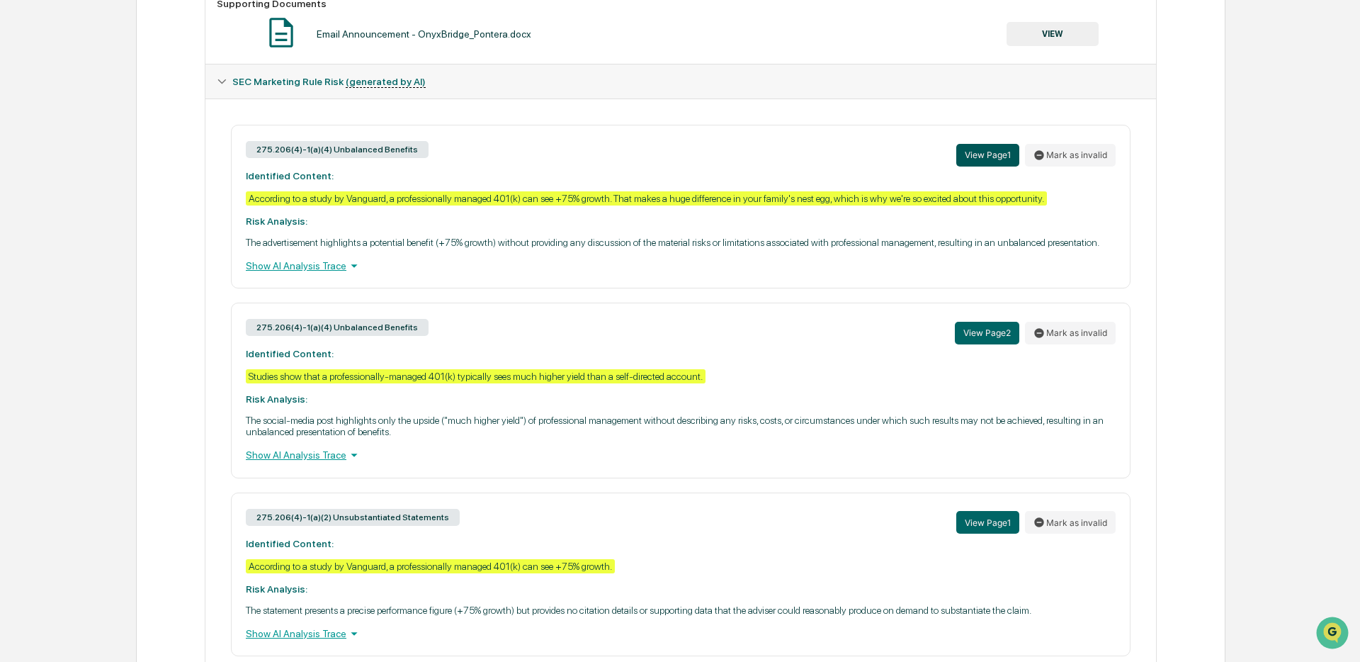
click at [989, 163] on button "View Page 1" at bounding box center [987, 155] width 63 height 23
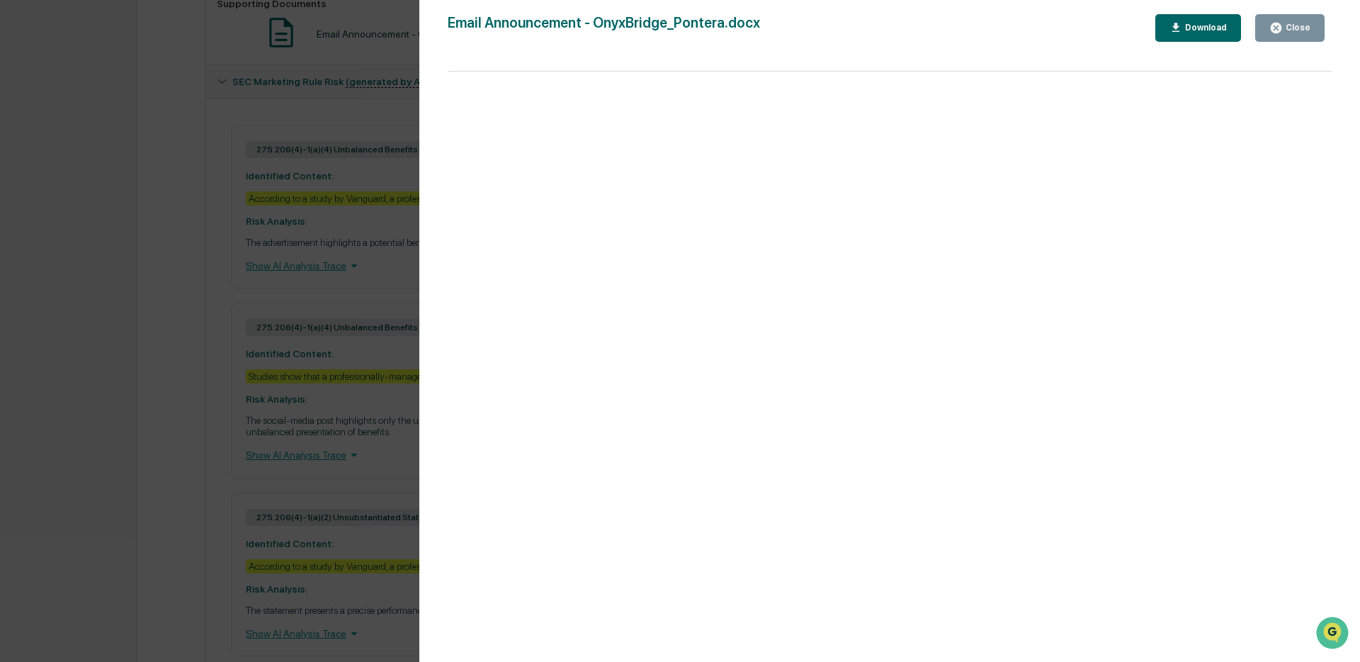
scroll to position [614, 0]
click at [1293, 27] on div "Close" at bounding box center [1297, 28] width 28 height 10
